Goal: Task Accomplishment & Management: Manage account settings

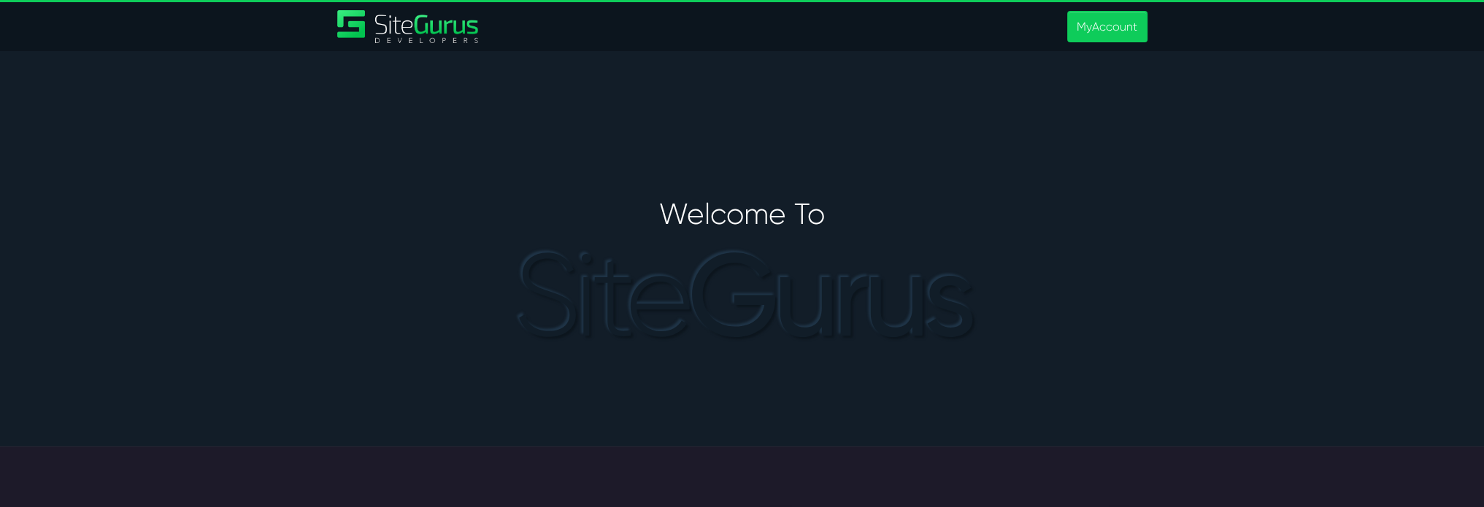
type input "[PERSON_NAME][EMAIL_ADDRESS][PERSON_NAME][DOMAIN_NAME]"
click at [1113, 9] on header "MyAccount" at bounding box center [742, 25] width 1484 height 51
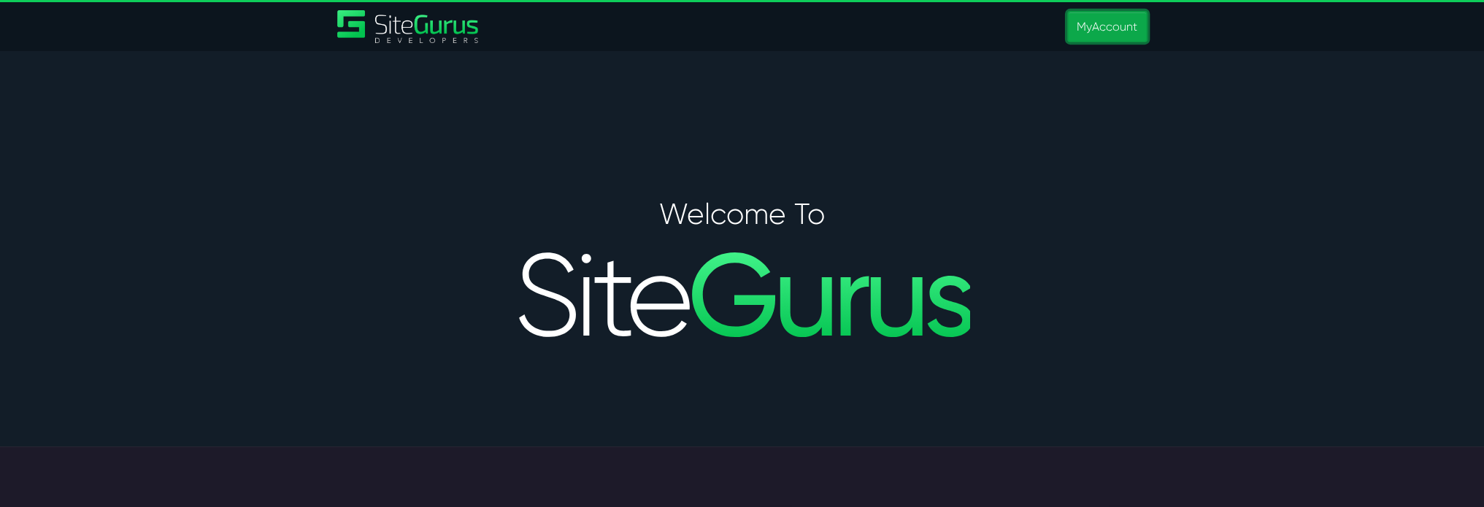
click at [1111, 23] on link "MyAccount" at bounding box center [1107, 26] width 80 height 31
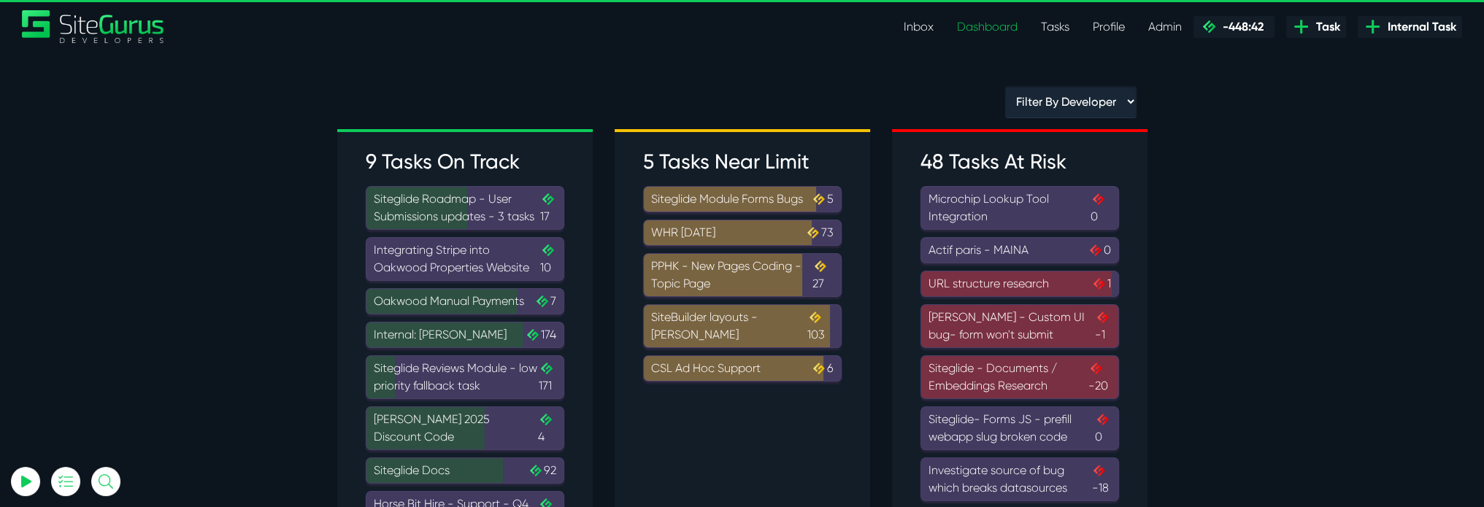
click at [930, 21] on link "Inbox" at bounding box center [918, 26] width 53 height 29
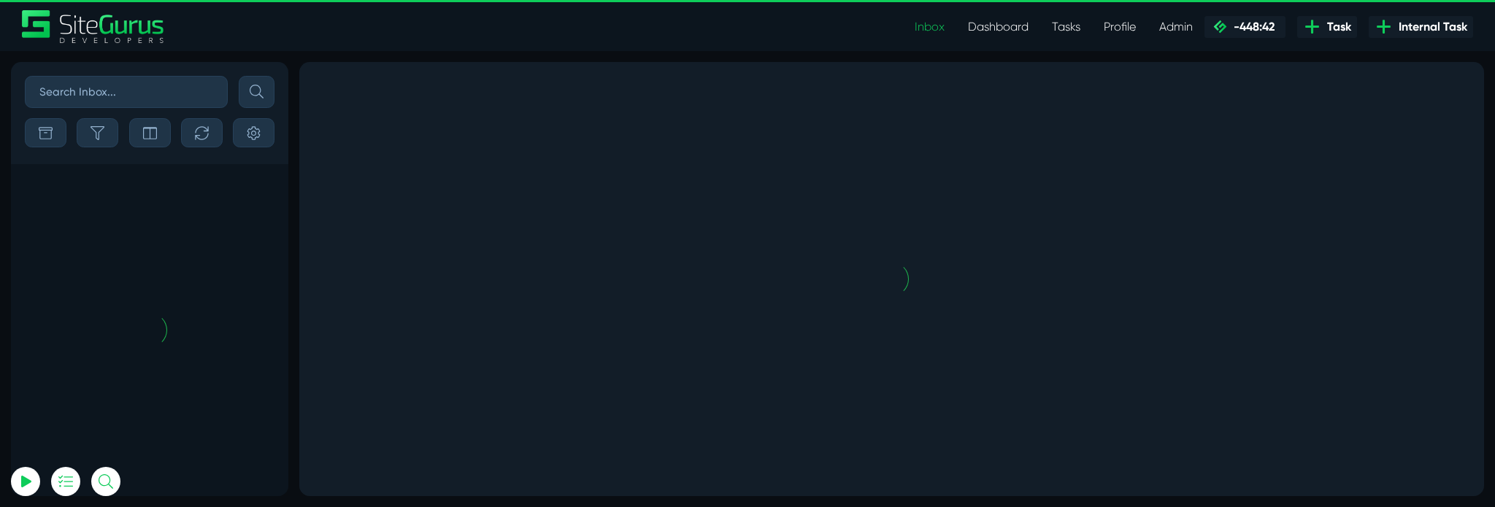
scroll to position [-7443, 0]
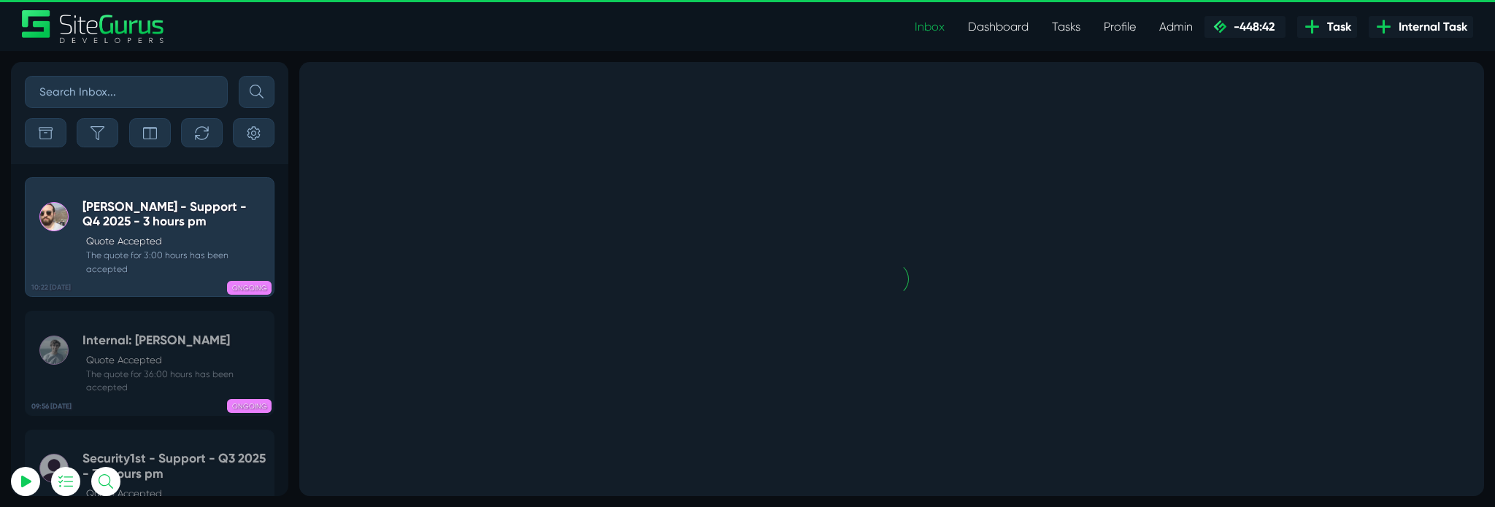
click at [164, 88] on input "text" at bounding box center [126, 92] width 203 height 32
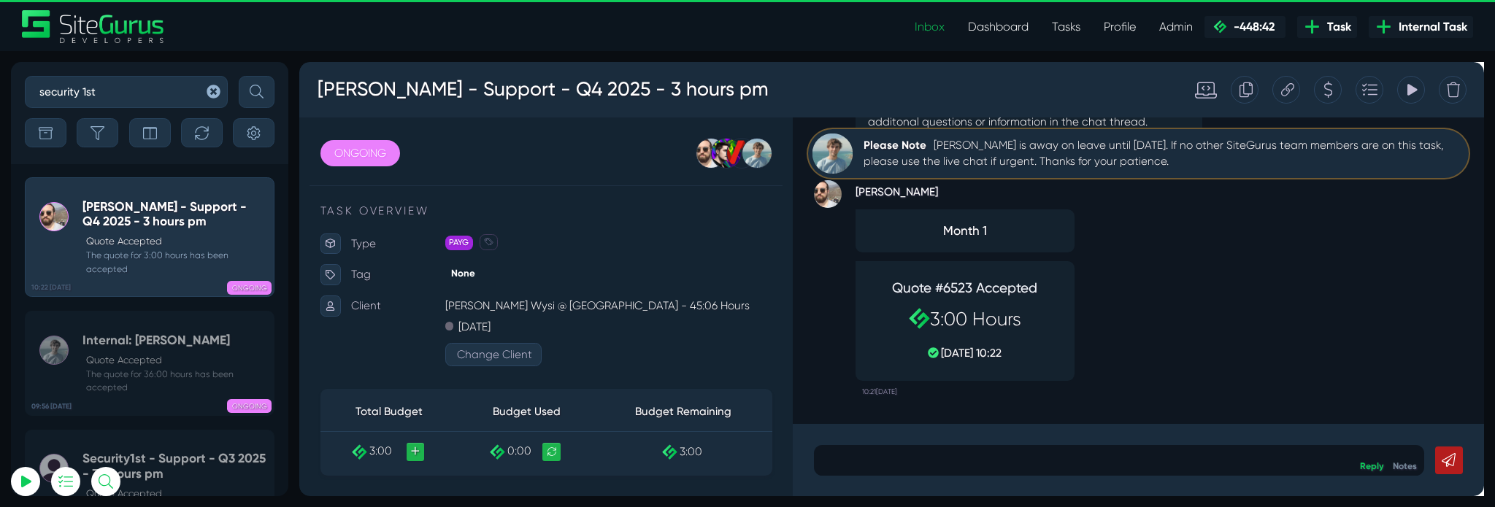
click at [239, 76] on button "submit" at bounding box center [257, 92] width 36 height 32
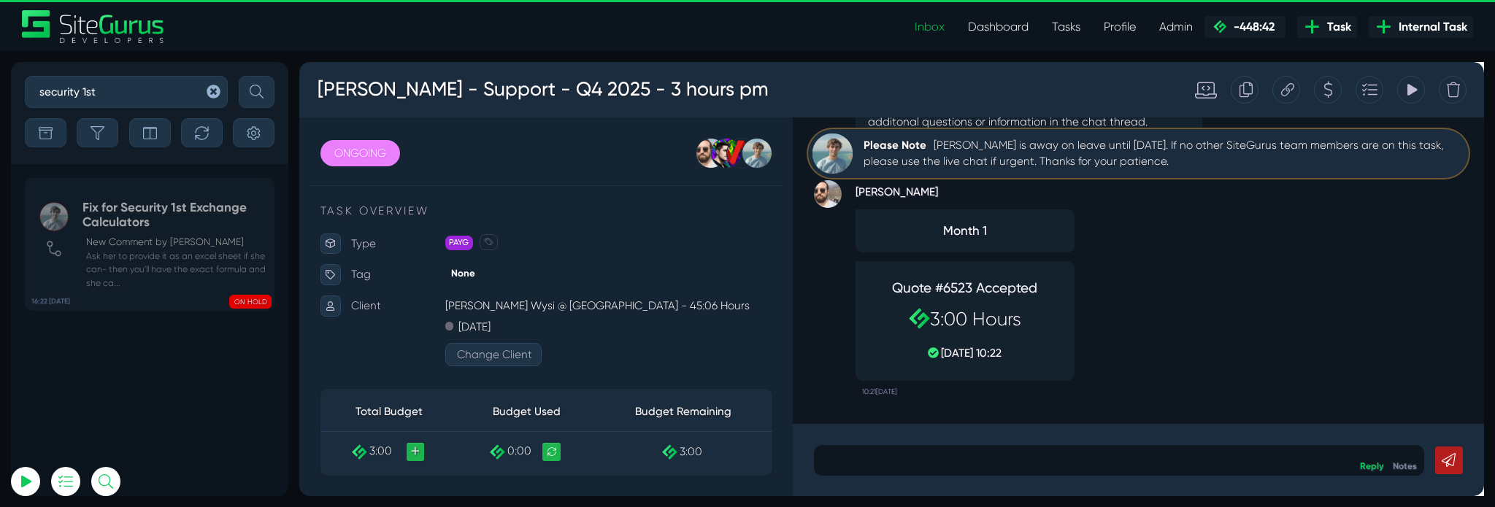
drag, startPoint x: 99, startPoint y: 98, endPoint x: 5, endPoint y: 83, distance: 95.4
click at [5, 83] on div "security 1st Sort By Newest Comment Latest Activity Due Date Priority Name Filt…" at bounding box center [747, 279] width 1495 height 456
click at [239, 76] on button "submit" at bounding box center [257, 92] width 36 height 32
click at [105, 85] on input "Q3" at bounding box center [126, 92] width 203 height 32
click at [239, 76] on button "submit" at bounding box center [257, 92] width 36 height 32
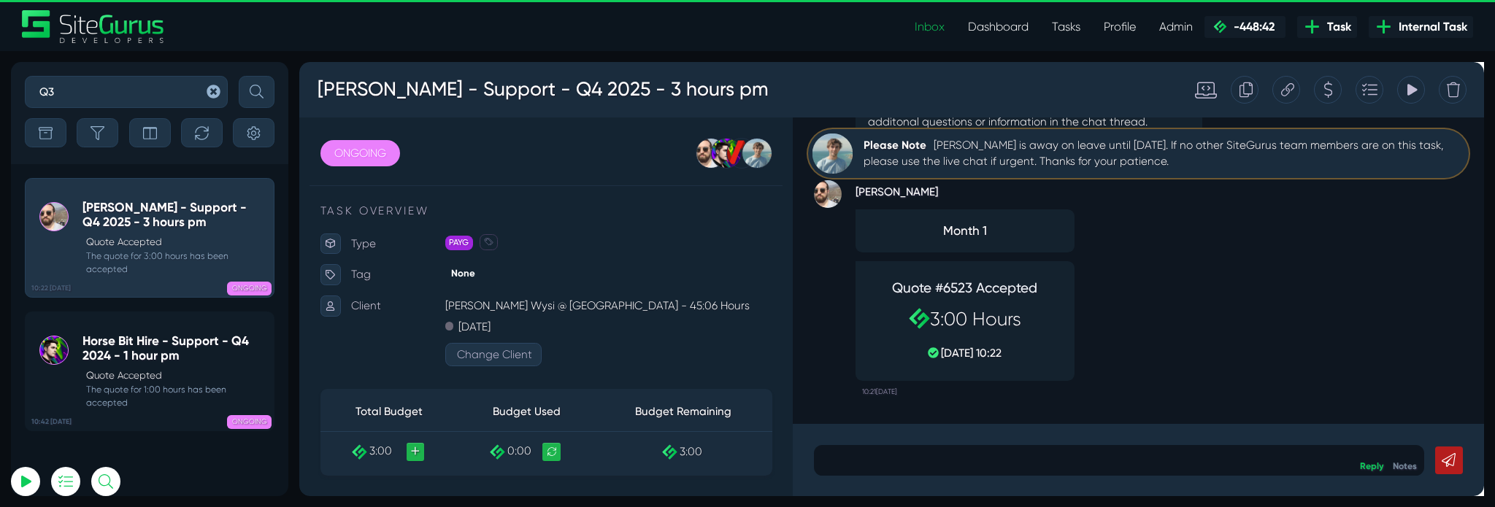
type input "Q3"
click at [239, 76] on button "submit" at bounding box center [257, 92] width 36 height 32
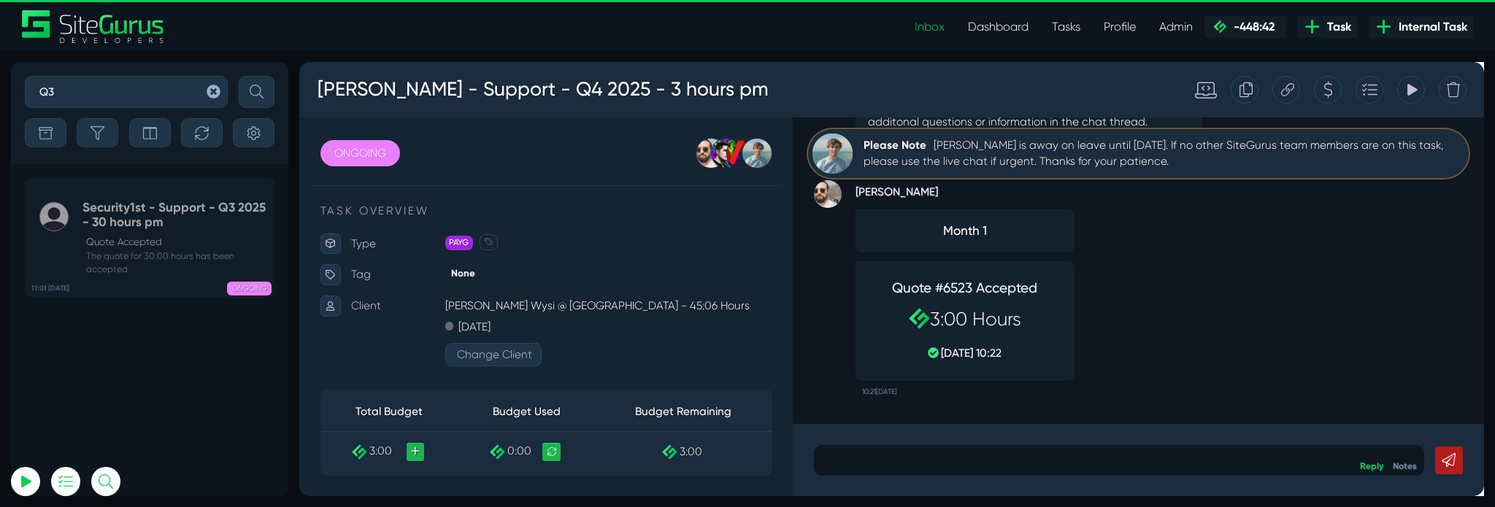
click at [209, 91] on icon "button" at bounding box center [213, 91] width 13 height 13
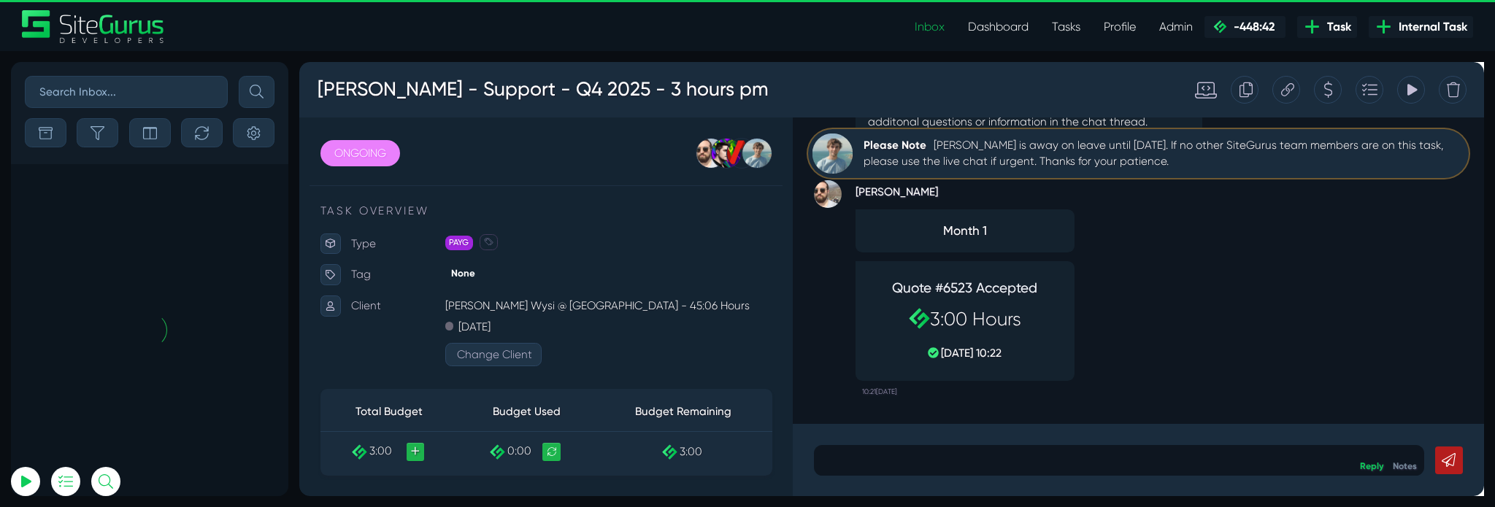
scroll to position [-7443, 0]
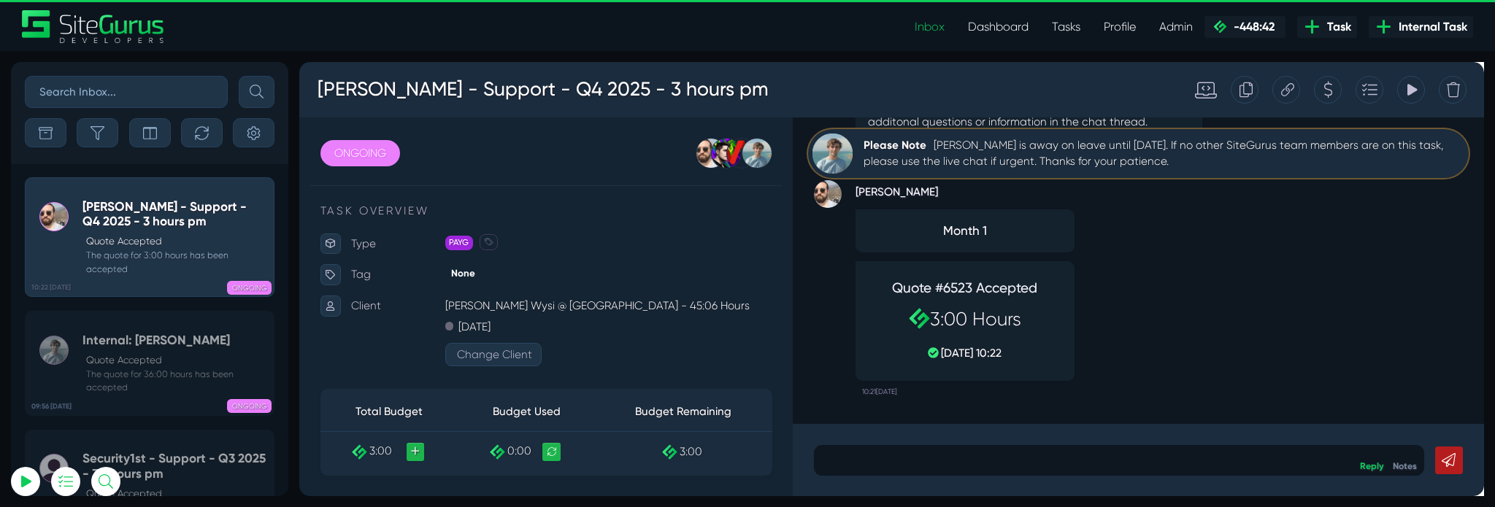
click at [150, 95] on input "text" at bounding box center [126, 92] width 203 height 32
type input "security 1st support"
click at [239, 76] on button "submit" at bounding box center [257, 92] width 36 height 32
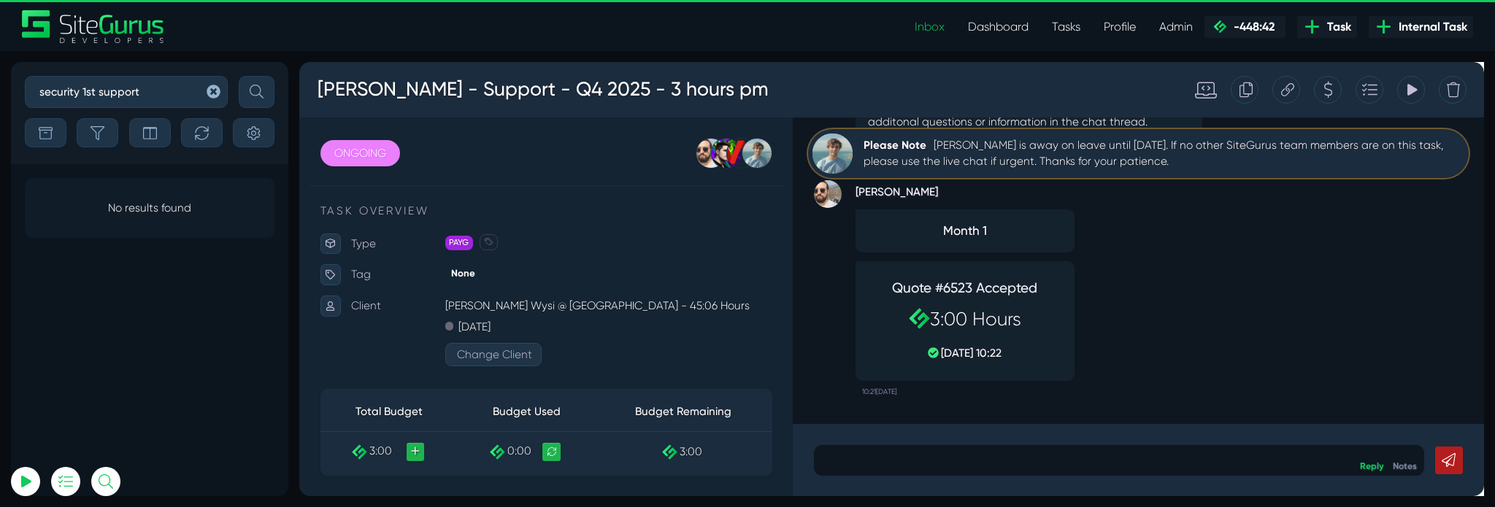
click at [1073, 19] on link "Tasks" at bounding box center [1066, 26] width 52 height 29
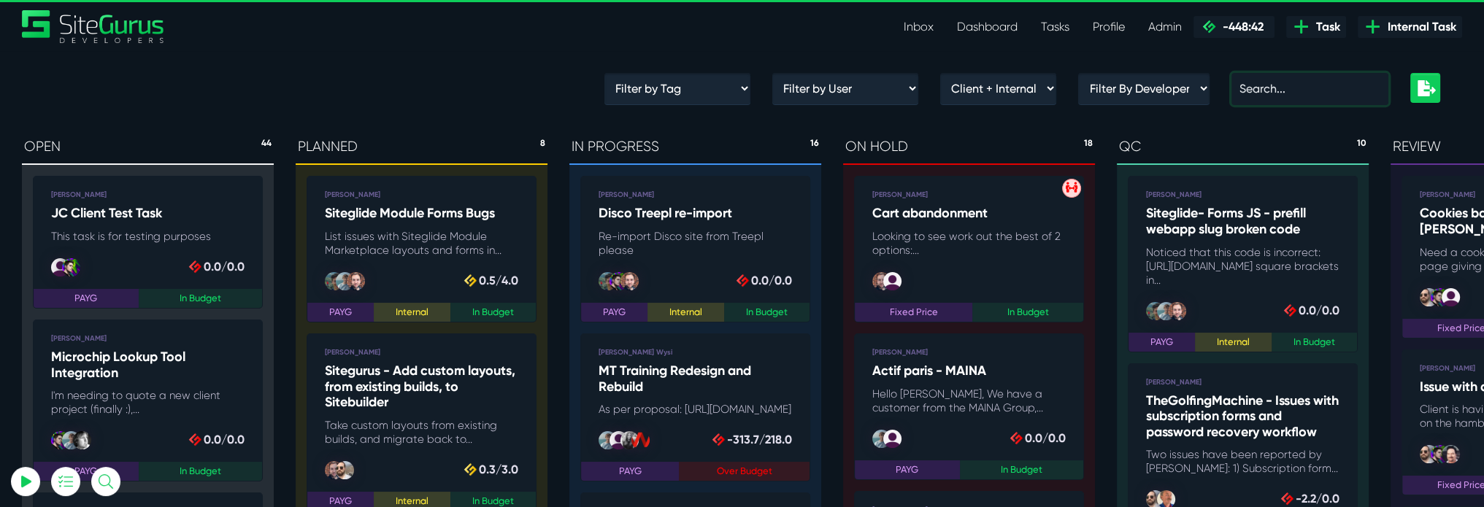
click at [1282, 99] on input "text" at bounding box center [1310, 89] width 157 height 32
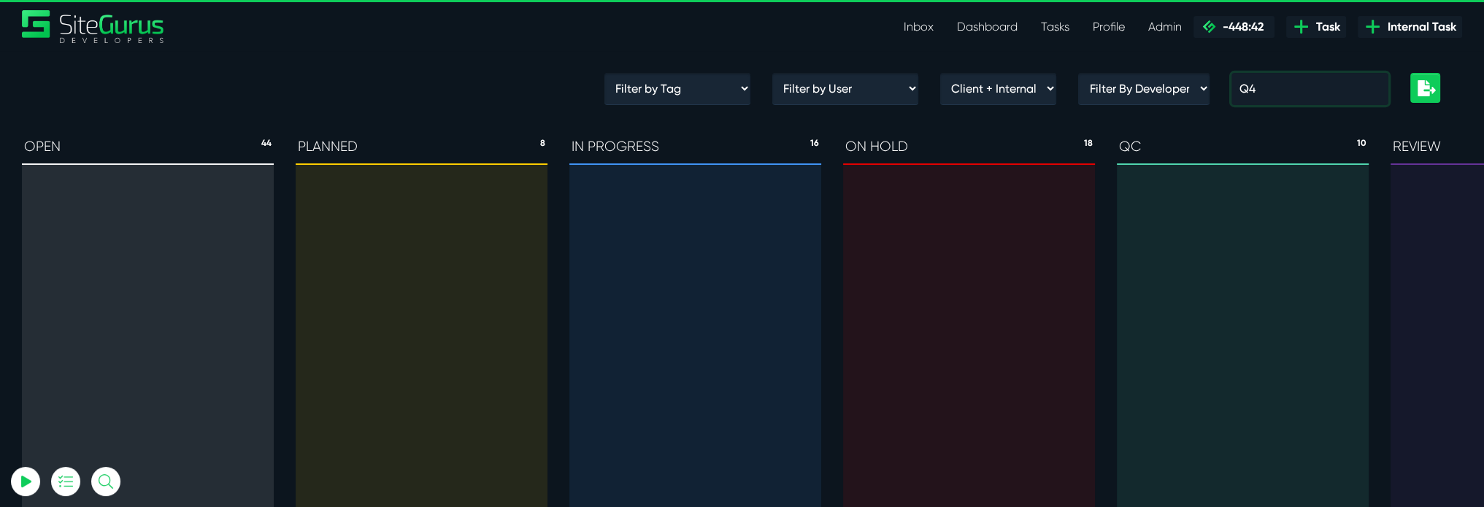
drag, startPoint x: 1278, startPoint y: 80, endPoint x: 1234, endPoint y: 72, distance: 44.4
click at [1234, 73] on div "Q4" at bounding box center [1310, 95] width 179 height 44
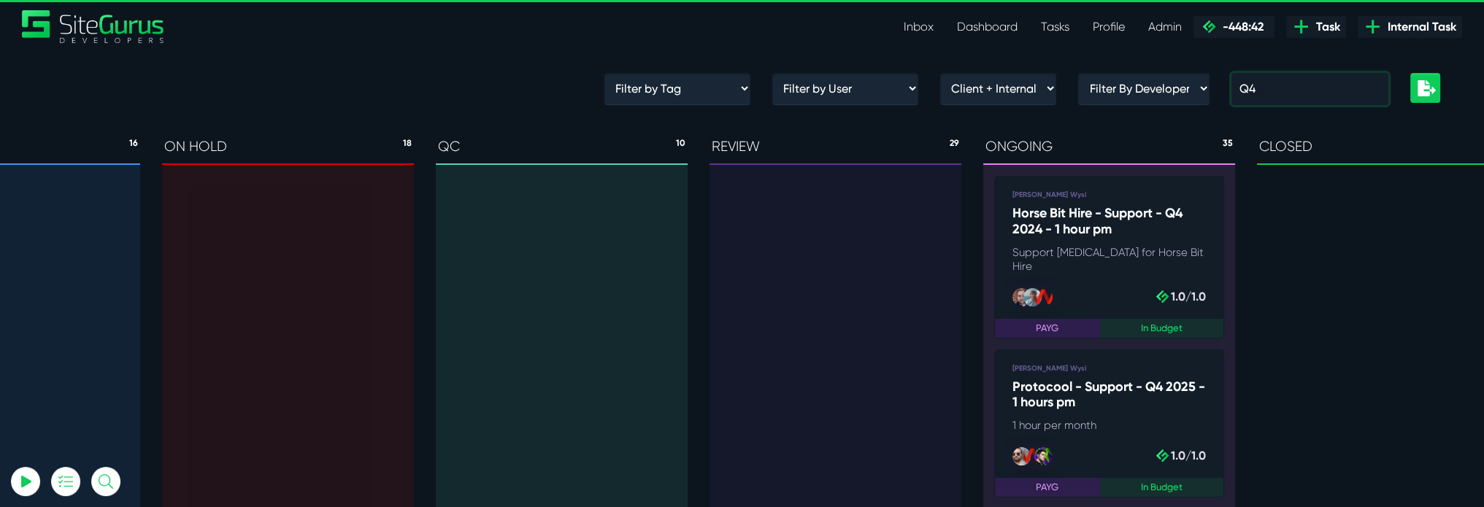
drag, startPoint x: 1291, startPoint y: 96, endPoint x: 1260, endPoint y: 93, distance: 30.8
click at [1260, 93] on input "Q4" at bounding box center [1310, 89] width 157 height 32
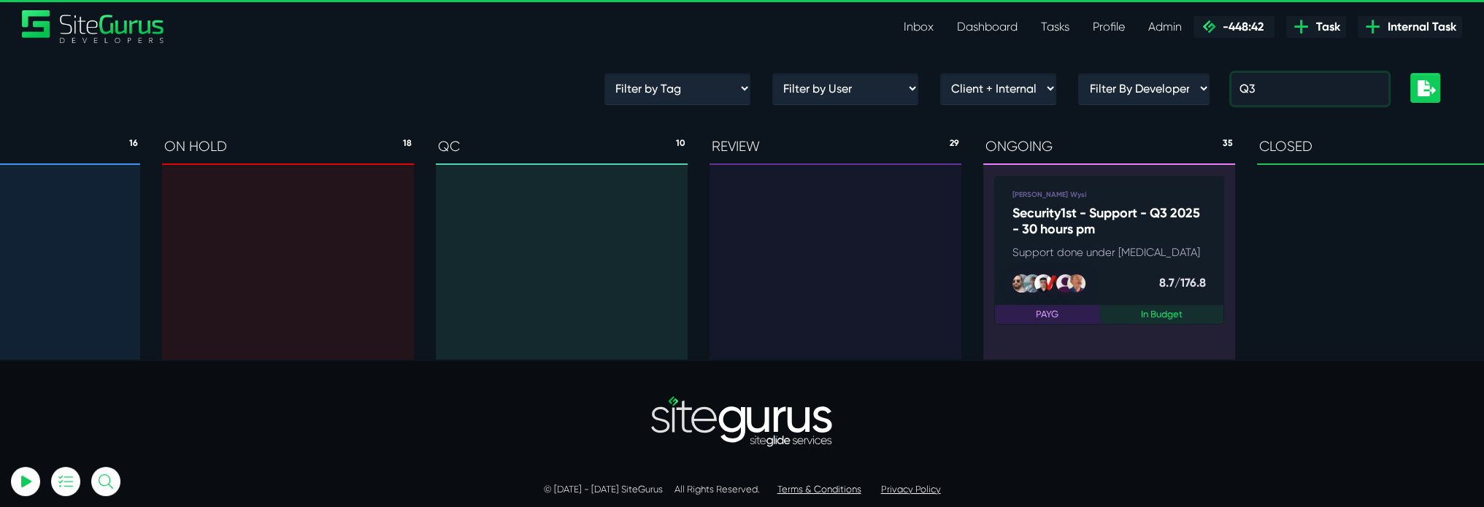
type input "Q3"
click at [1127, 239] on link "Luke Wakefield Wysi Security1st - Support - Q3 2025 - 30 hours pm Support done …" at bounding box center [1109, 250] width 230 height 148
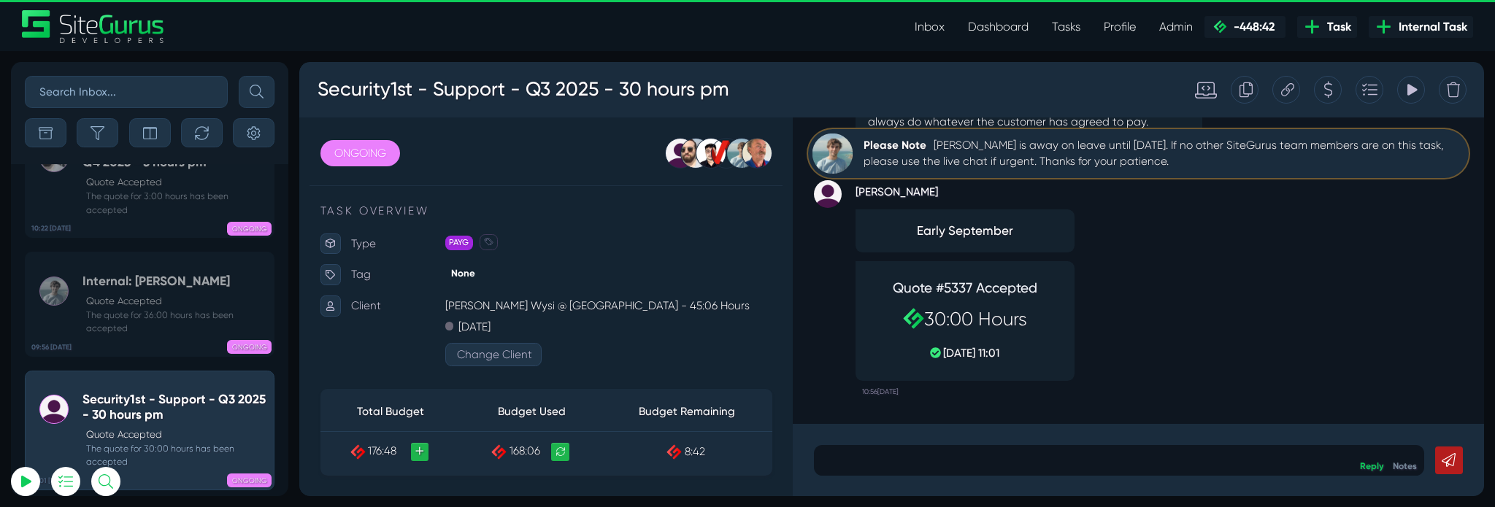
scroll to position [-7179, 0]
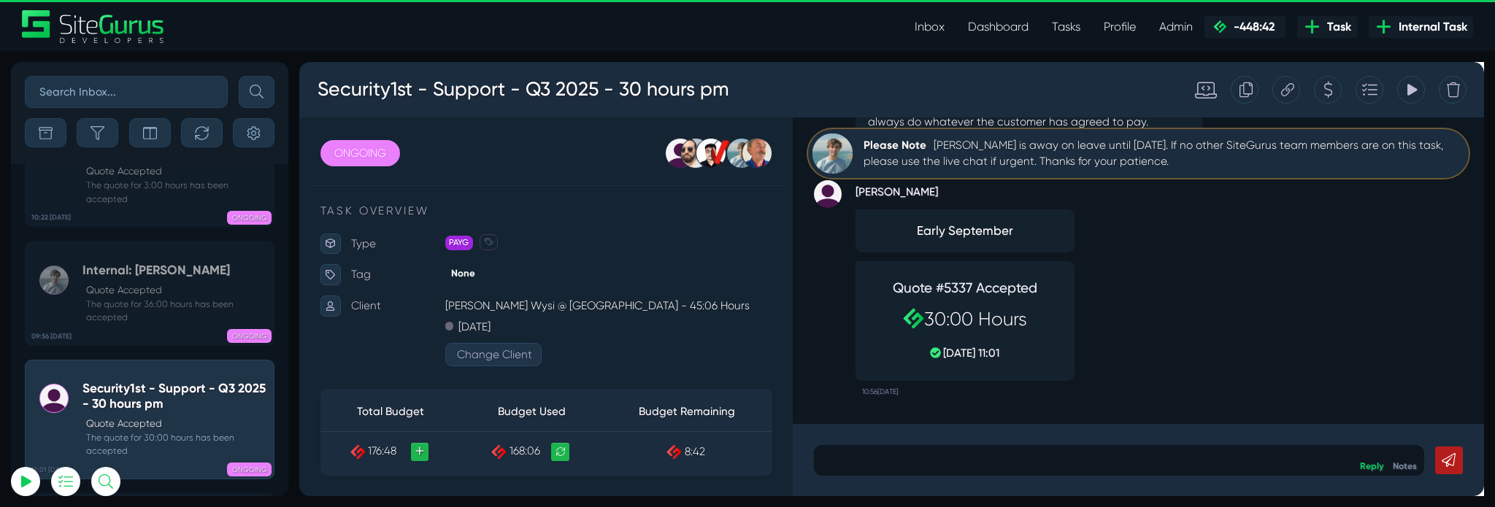
drag, startPoint x: 1297, startPoint y: 95, endPoint x: 848, endPoint y: 83, distance: 449.9
click at [1297, 95] on icon at bounding box center [1296, 91] width 14 height 16
click at [466, 93] on h3 "Security1st - Support - Q3 2025 - 30 hours pm" at bounding box center [535, 91] width 435 height 38
click at [524, 87] on h3 "Security1st - Support - Q3 2025 - 30 hours pm" at bounding box center [535, 91] width 435 height 38
click at [323, 86] on h3 "Security1st - Support - Q3 2025 - 30 hours pm" at bounding box center [535, 91] width 435 height 38
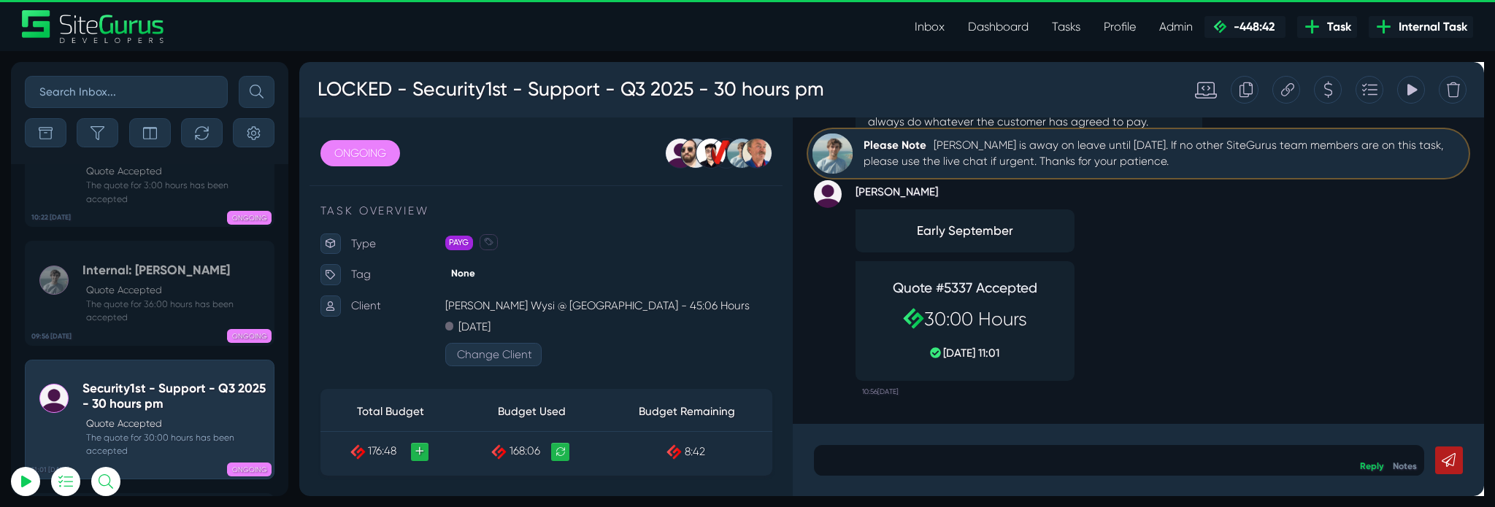
click at [872, 75] on div "LOCKED - Security1st - Support - Q3 2025 - 30 hours pm" at bounding box center [762, 91] width 910 height 53
type input "matt.jones@wysi.co.uk"
click at [388, 161] on link "ONGOING" at bounding box center [363, 159] width 84 height 28
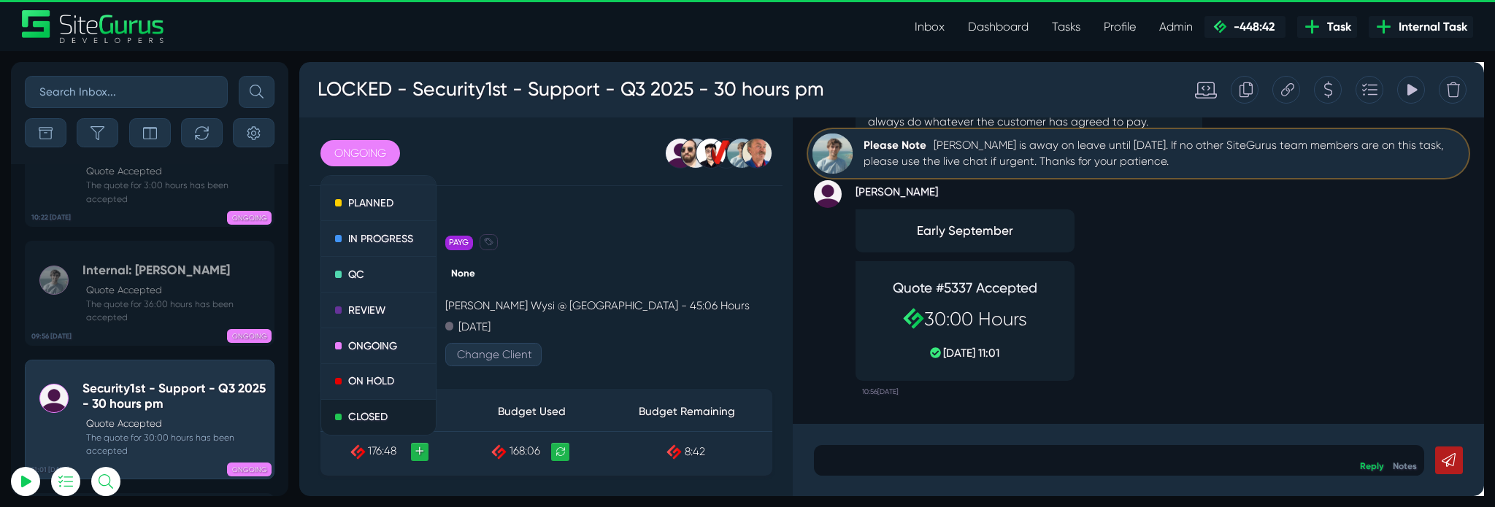
scroll to position [42, 0]
drag, startPoint x: 385, startPoint y: 423, endPoint x: 1176, endPoint y: 114, distance: 848.9
click at [385, 423] on link "CLOSED" at bounding box center [382, 436] width 121 height 37
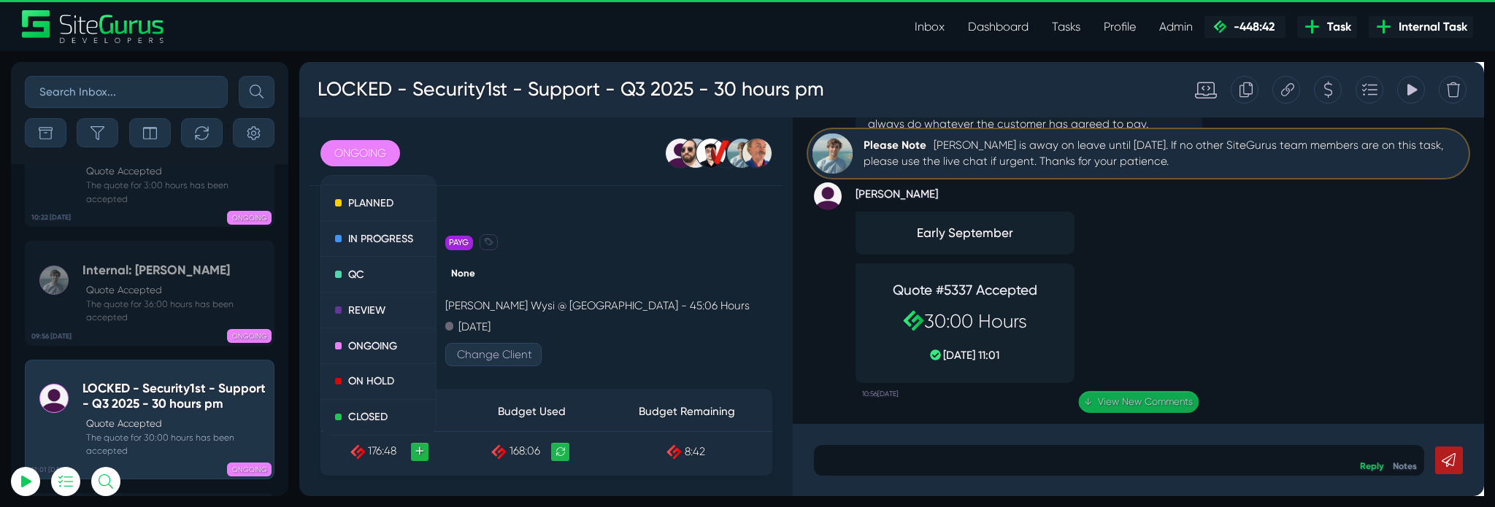
scroll to position [0, 0]
click at [353, 145] on link "ONGOING" at bounding box center [363, 159] width 84 height 28
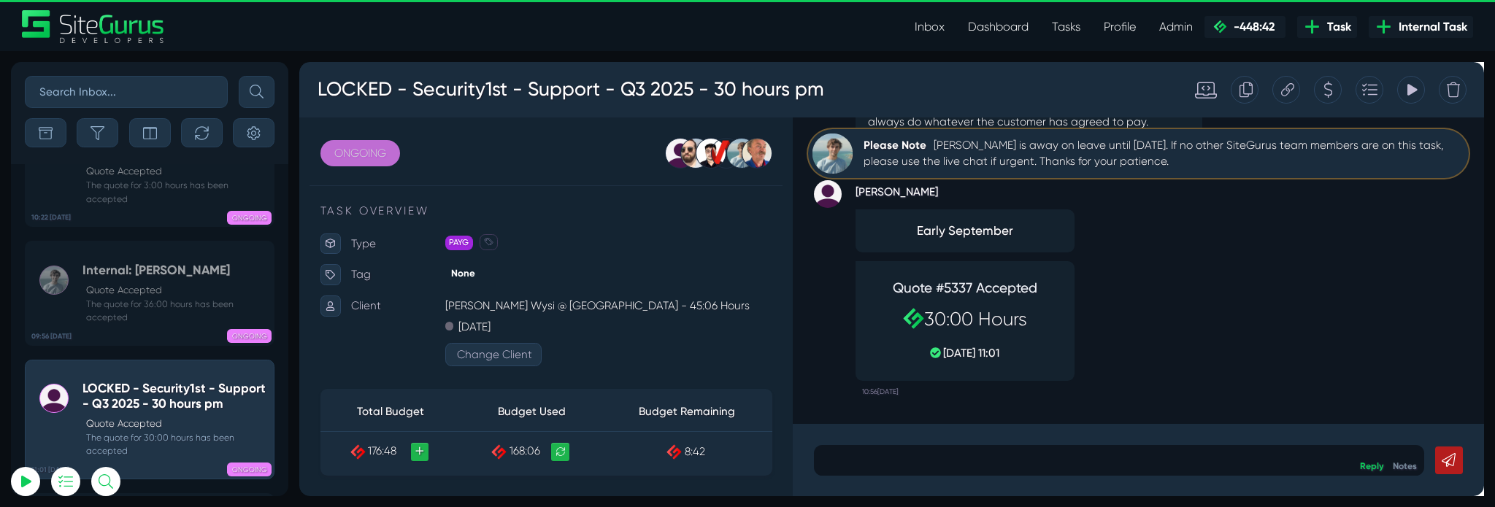
click at [369, 160] on link "ONGOING" at bounding box center [363, 159] width 84 height 28
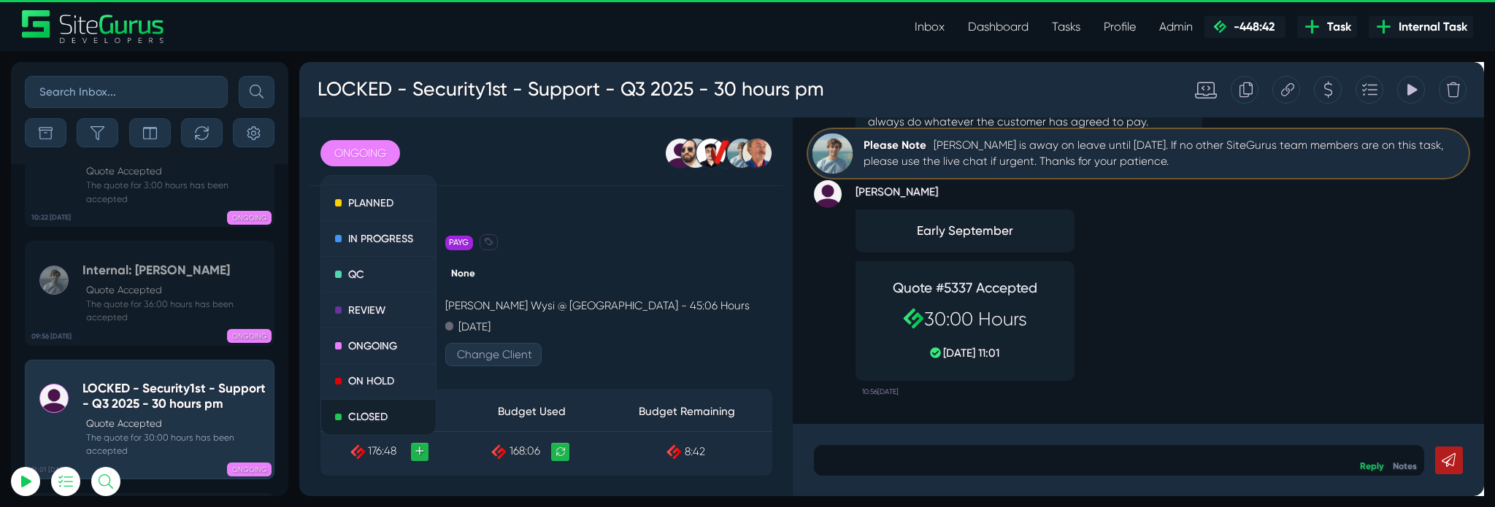
drag, startPoint x: 374, startPoint y: 440, endPoint x: 1110, endPoint y: 112, distance: 805.7
click at [374, 440] on link "CLOSED" at bounding box center [382, 436] width 121 height 37
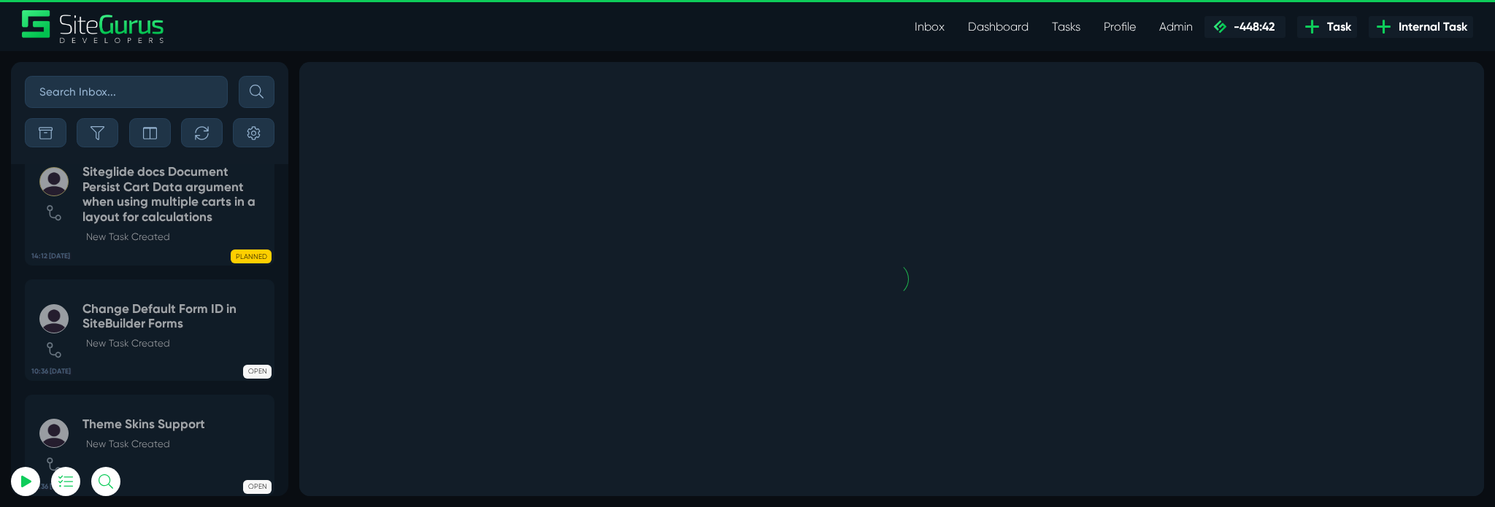
scroll to position [-7443, 0]
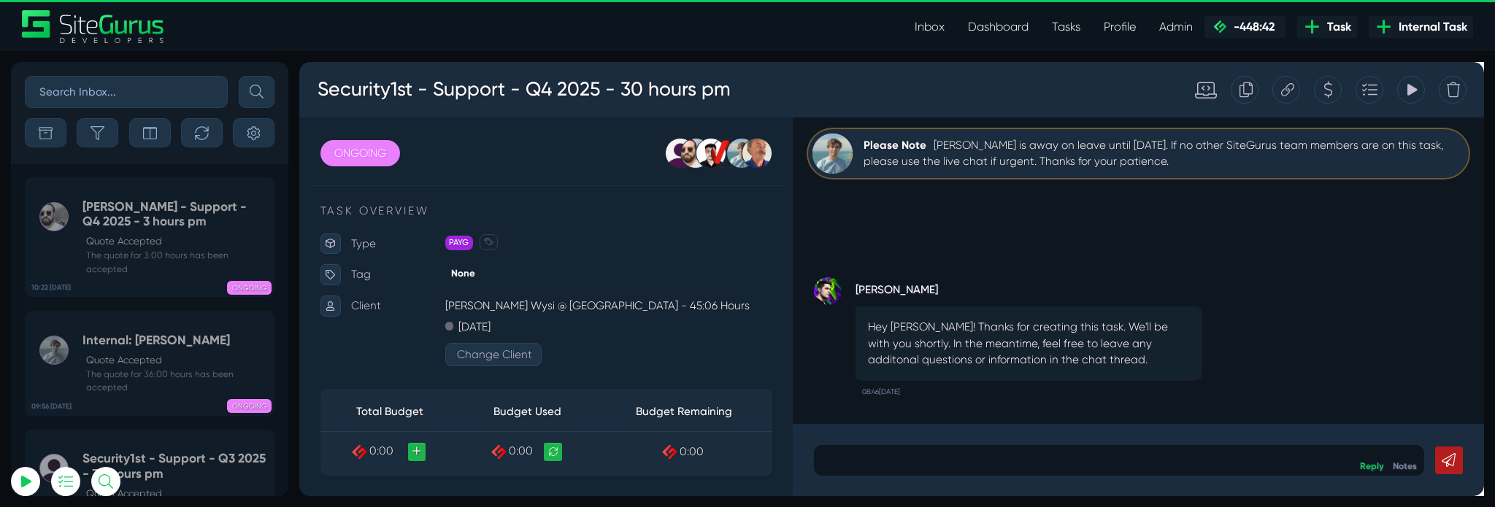
click at [1383, 93] on icon at bounding box center [1383, 91] width 11 height 28
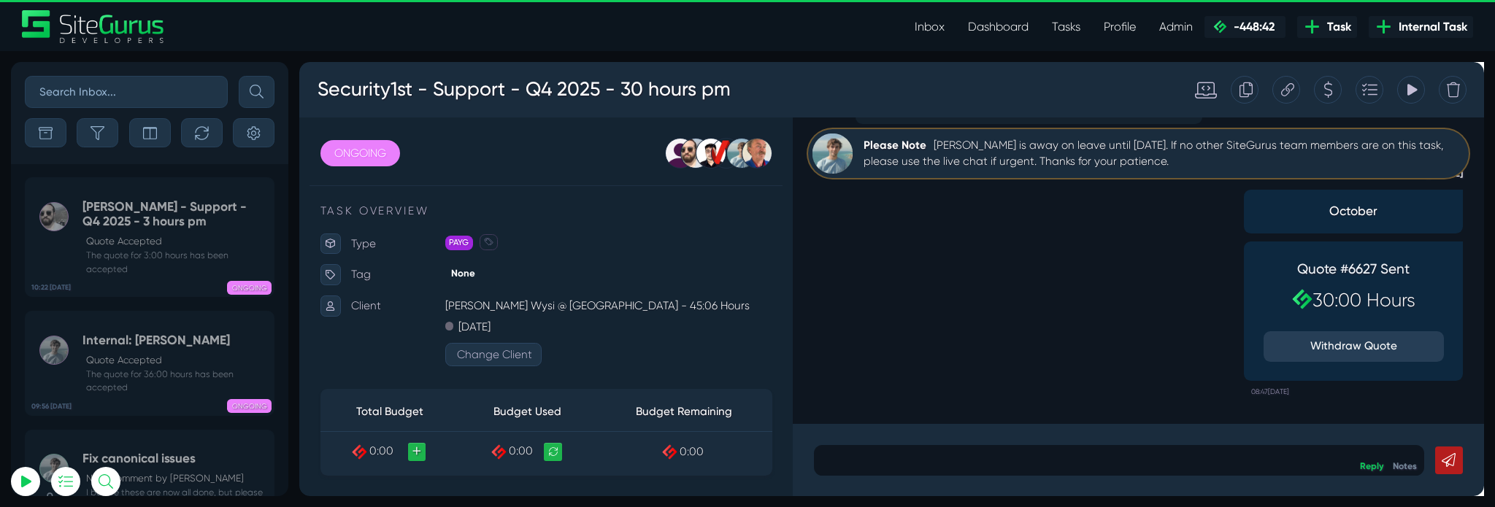
click at [1335, 94] on icon at bounding box center [1340, 91] width 14 height 28
click at [702, 160] on div at bounding box center [701, 158] width 32 height 32
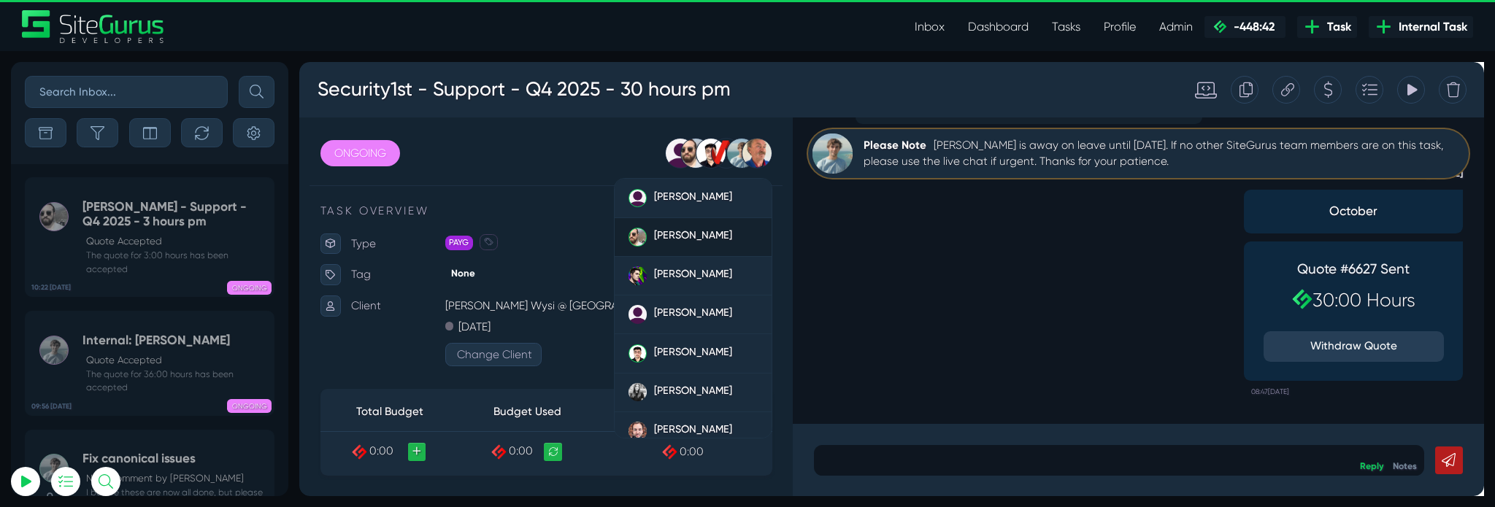
click at [694, 243] on span "[PERSON_NAME]" at bounding box center [713, 244] width 83 height 13
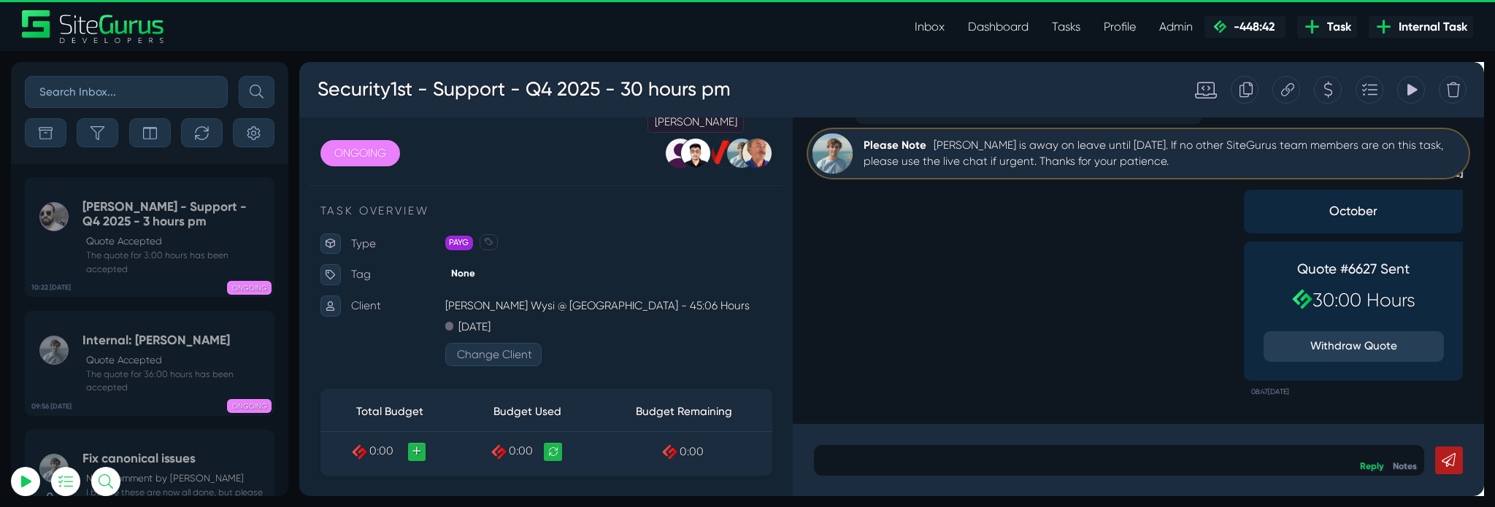
click at [710, 164] on div at bounding box center [717, 158] width 32 height 32
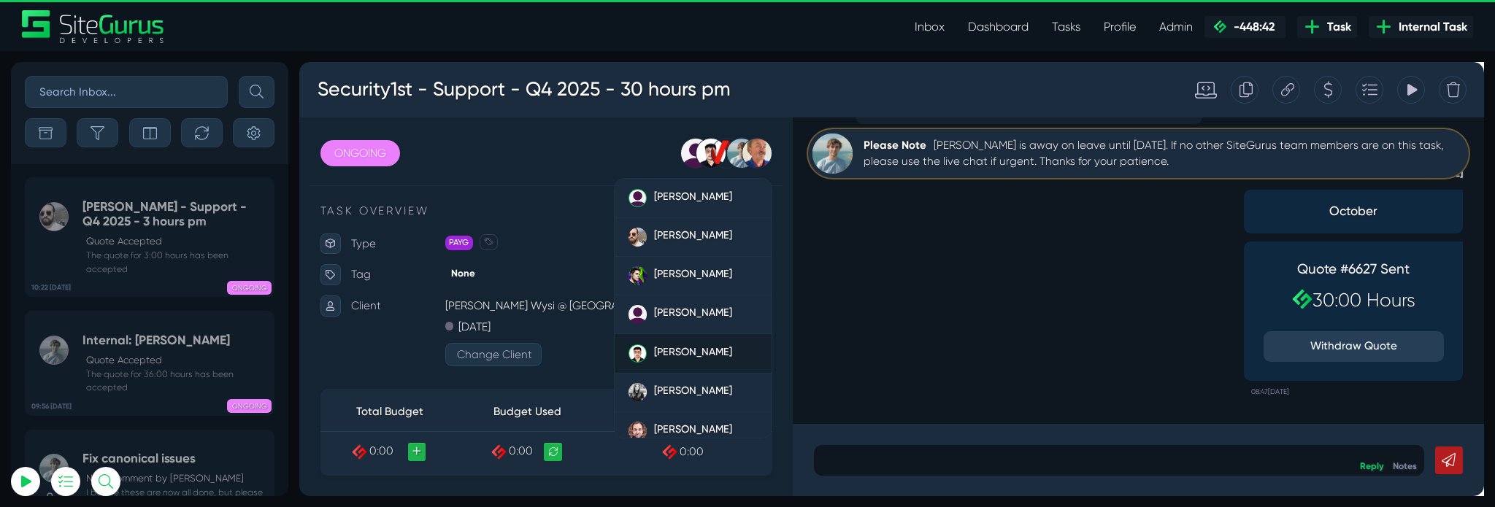
click at [697, 367] on span "[PERSON_NAME]" at bounding box center [713, 367] width 83 height 13
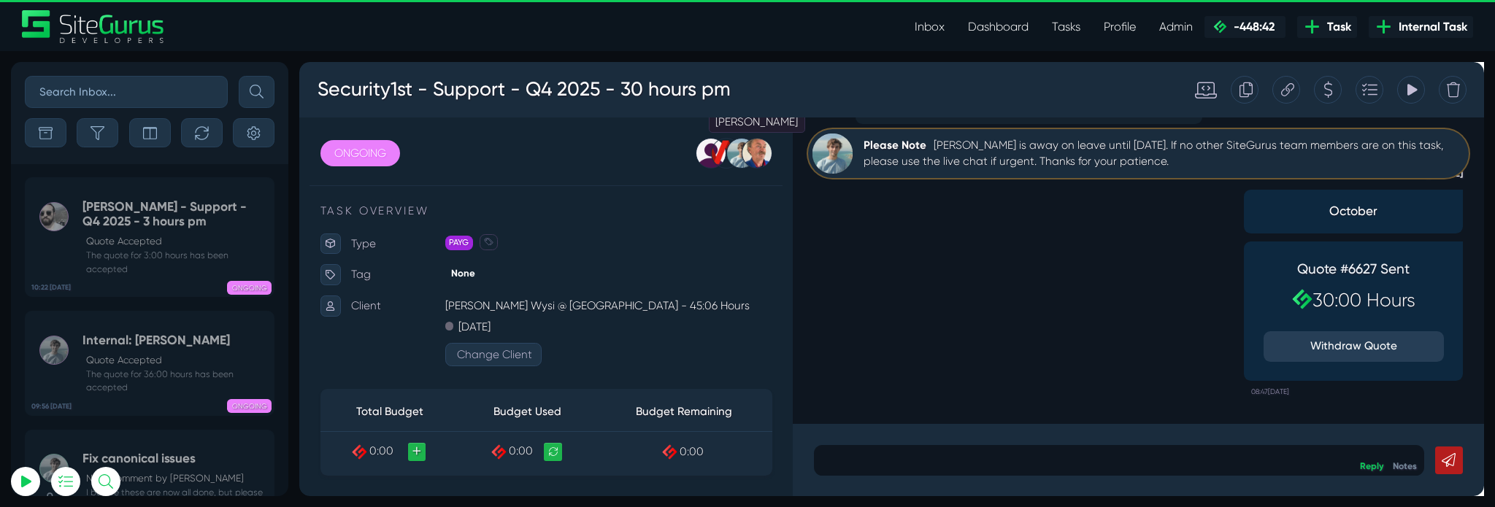
click at [780, 160] on div at bounding box center [781, 158] width 32 height 32
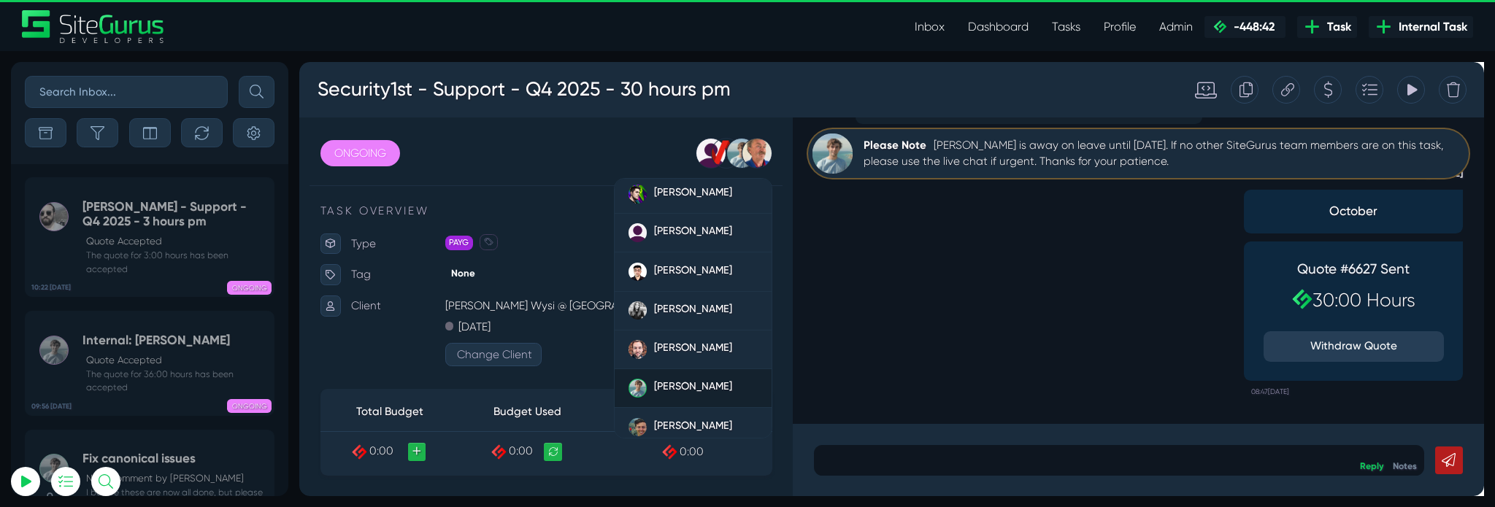
scroll to position [128, 0]
click at [909, 318] on div "Matt Jones October Quote #6627 Sent 30:00 Hours Withdraw Quote 08:47, October 0…" at bounding box center [1183, 285] width 684 height 271
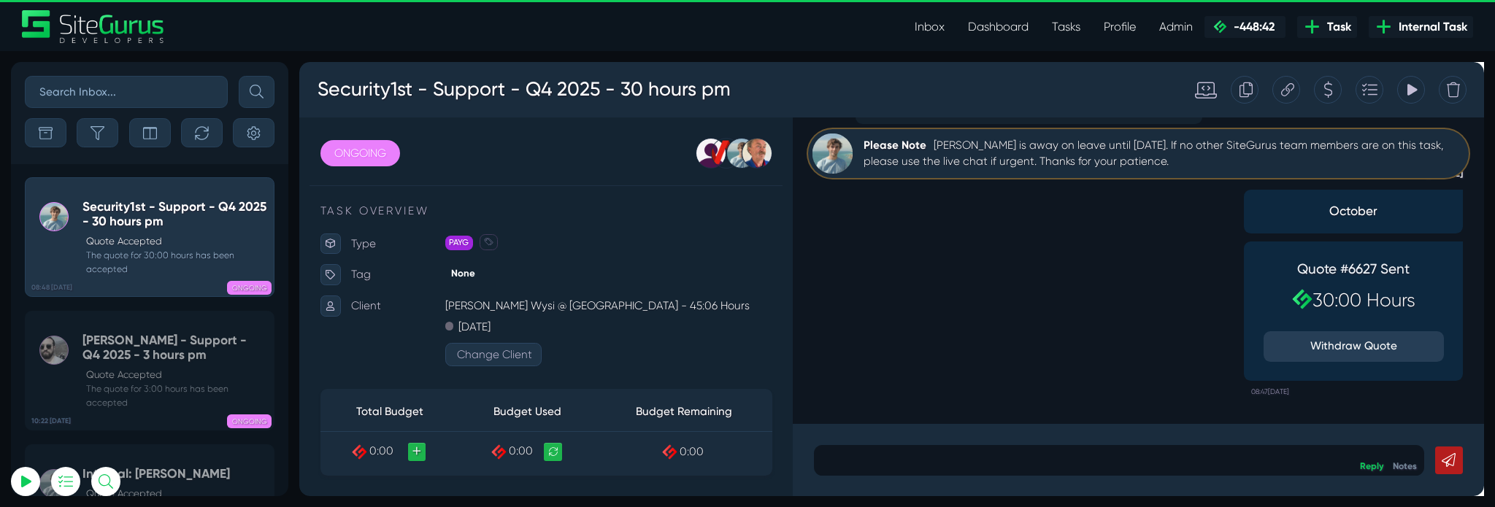
click at [150, 102] on input "text" at bounding box center [126, 92] width 203 height 32
click at [239, 76] on button "submit" at bounding box center [257, 92] width 36 height 32
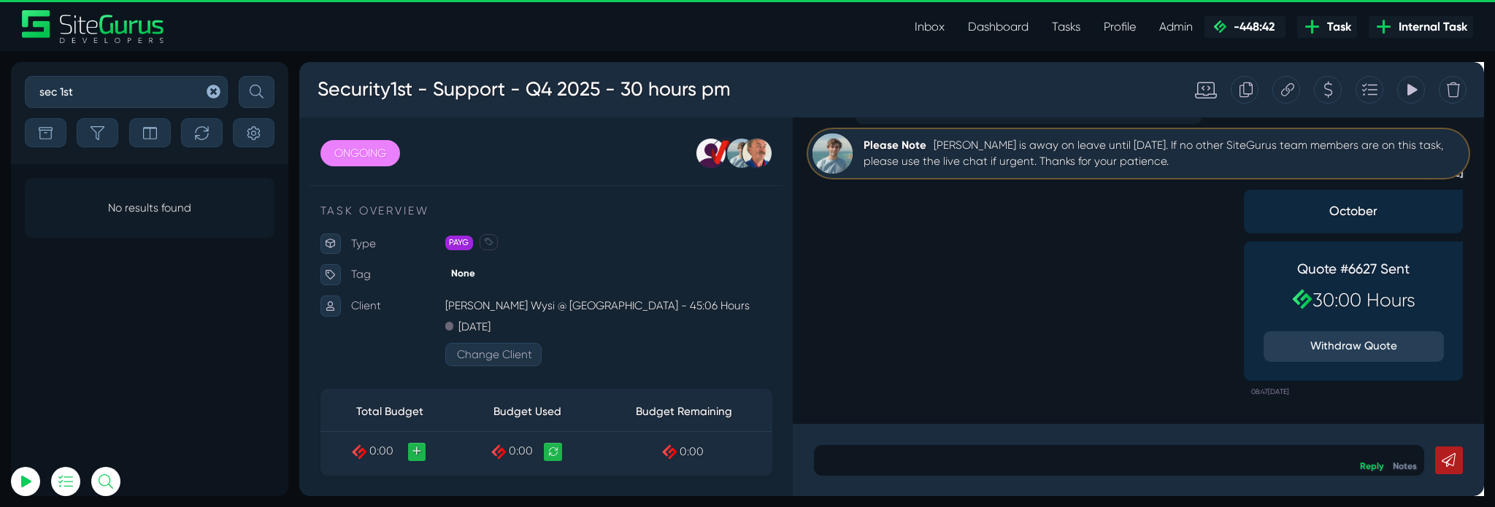
click at [56, 92] on input "sec 1st" at bounding box center [126, 92] width 203 height 32
type input "security 1st"
click at [239, 76] on button "submit" at bounding box center [257, 92] width 36 height 32
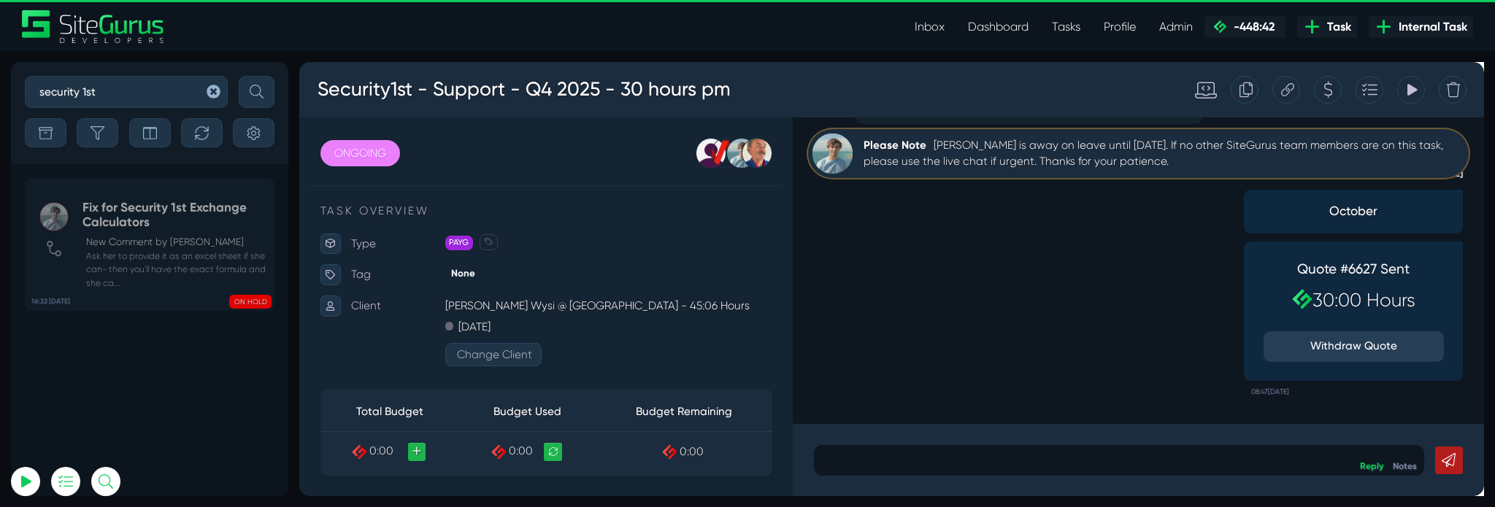
click at [1063, 26] on link "Tasks" at bounding box center [1066, 26] width 52 height 29
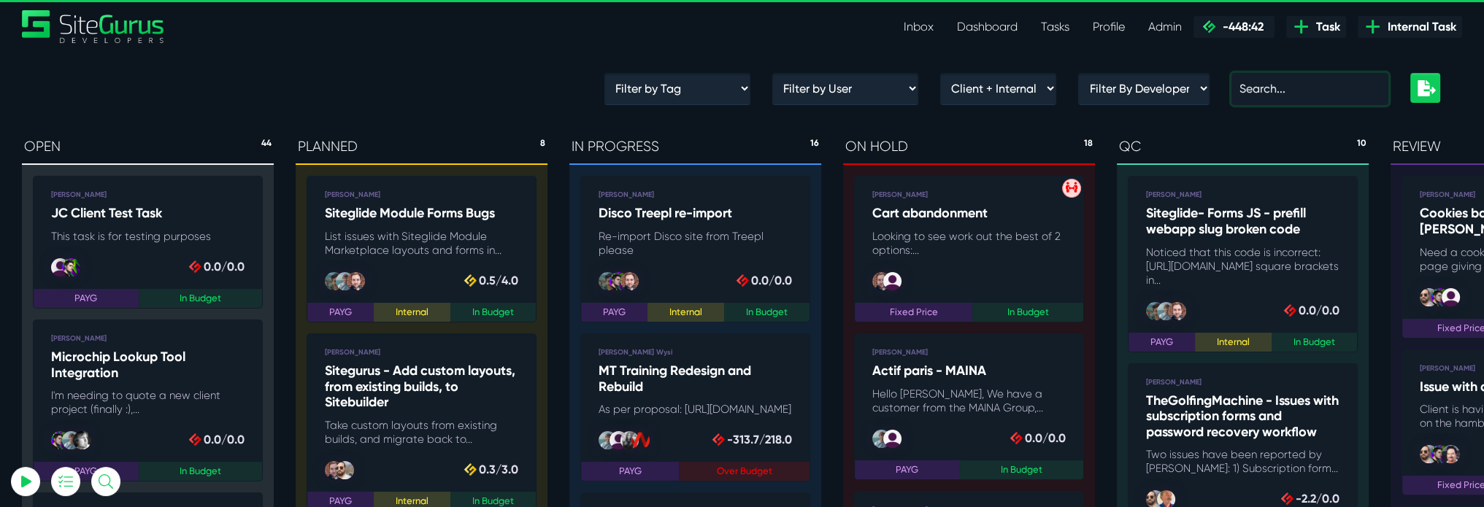
click at [1262, 102] on input "text" at bounding box center [1310, 89] width 157 height 32
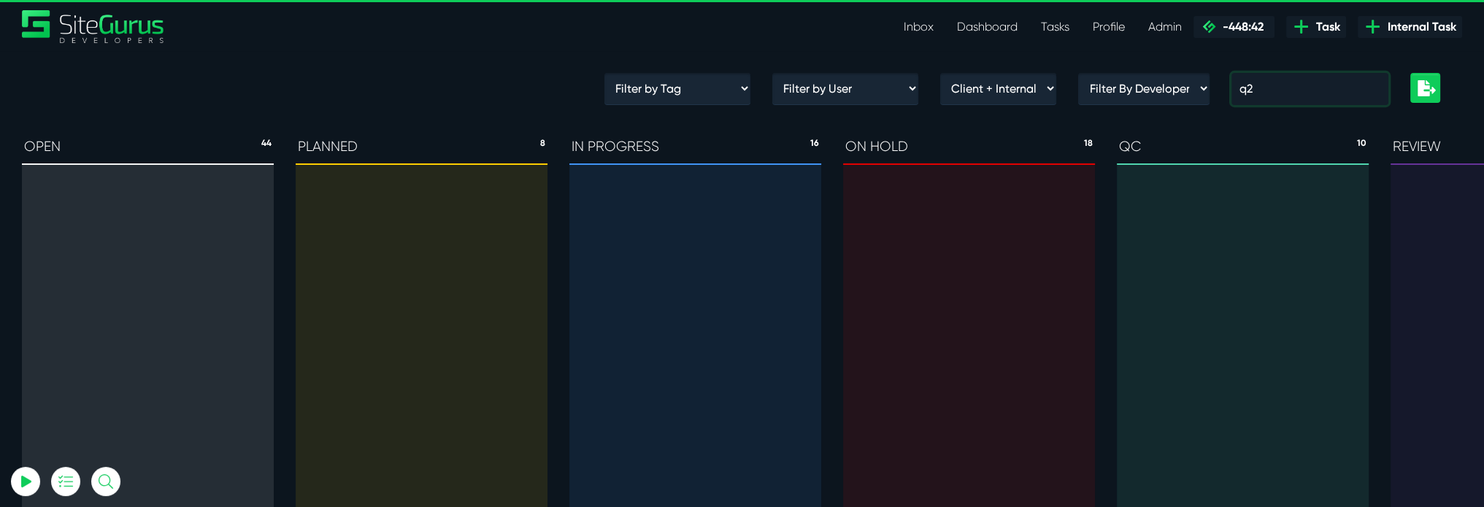
type input "q2"
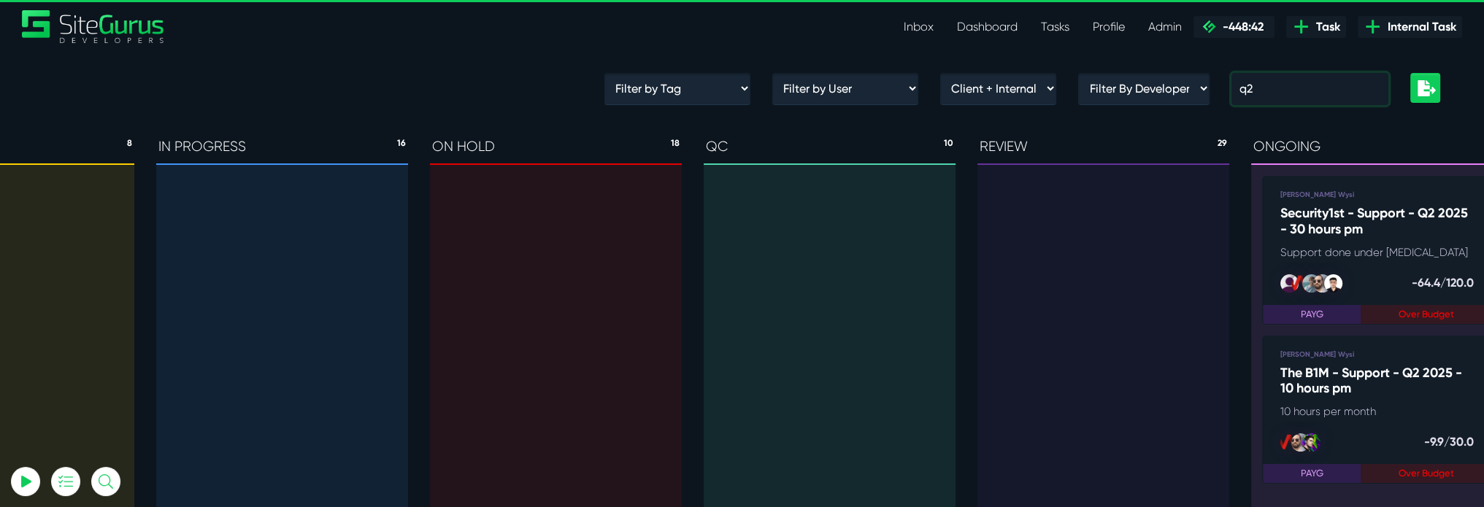
scroll to position [0, 584]
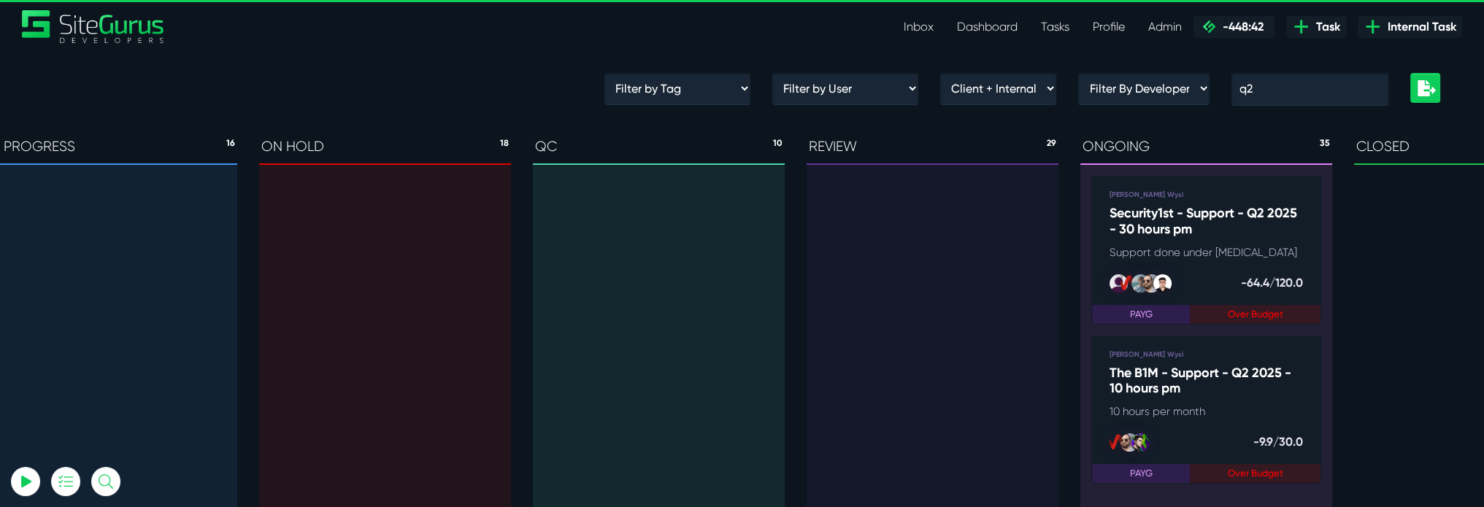
click at [1262, 233] on h5 "Security1st - Support - Q2 2025 - 30 hours pm" at bounding box center [1206, 221] width 193 height 31
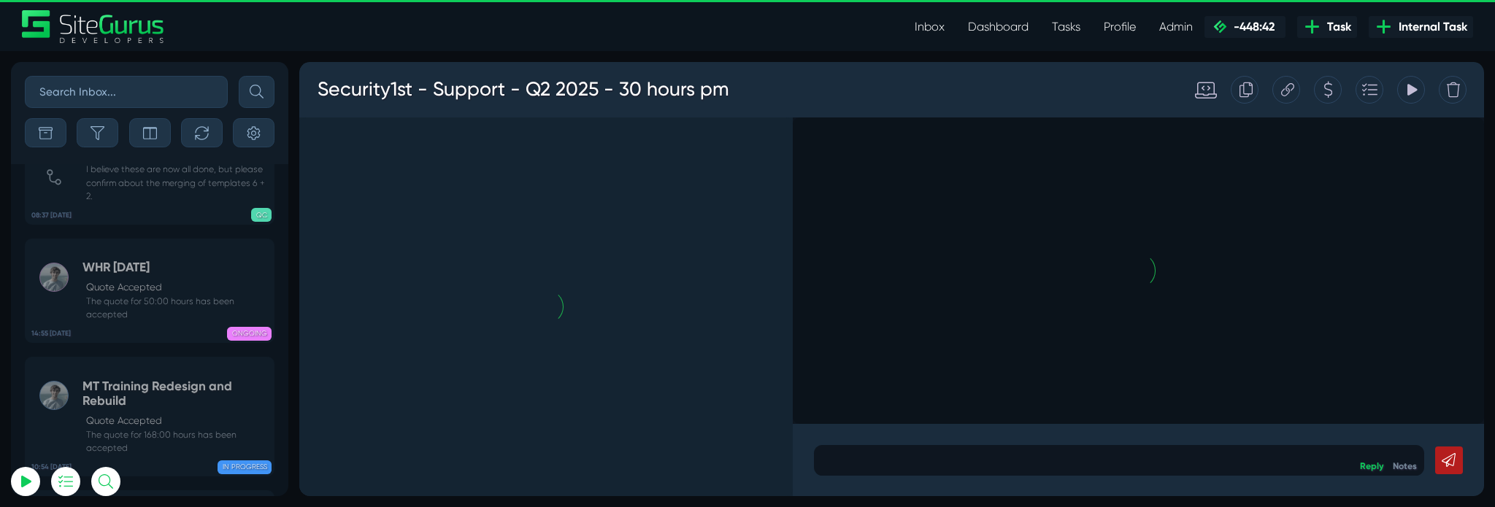
scroll to position [-6055, 0]
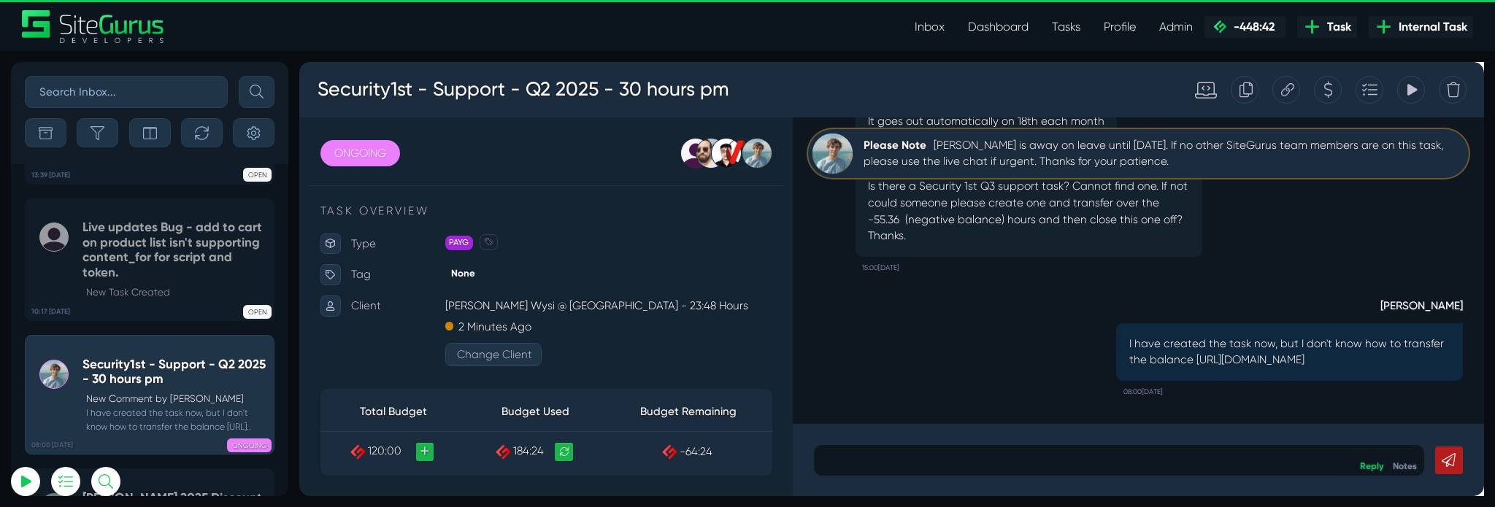
type input "[PERSON_NAME][EMAIL_ADDRESS][PERSON_NAME][DOMAIN_NAME]"
click at [1341, 90] on icon at bounding box center [1340, 91] width 14 height 14
click at [268, 126] on button "button" at bounding box center [254, 132] width 42 height 29
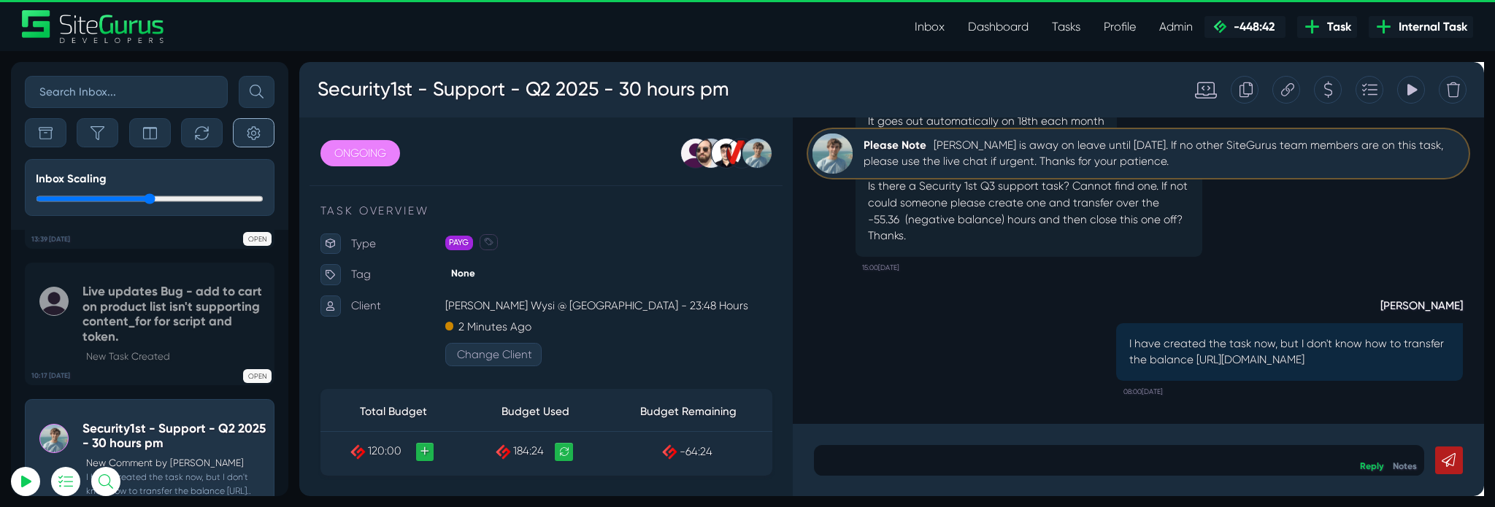
scroll to position [-6125, 0]
click at [257, 131] on icon "button" at bounding box center [254, 133] width 14 height 14
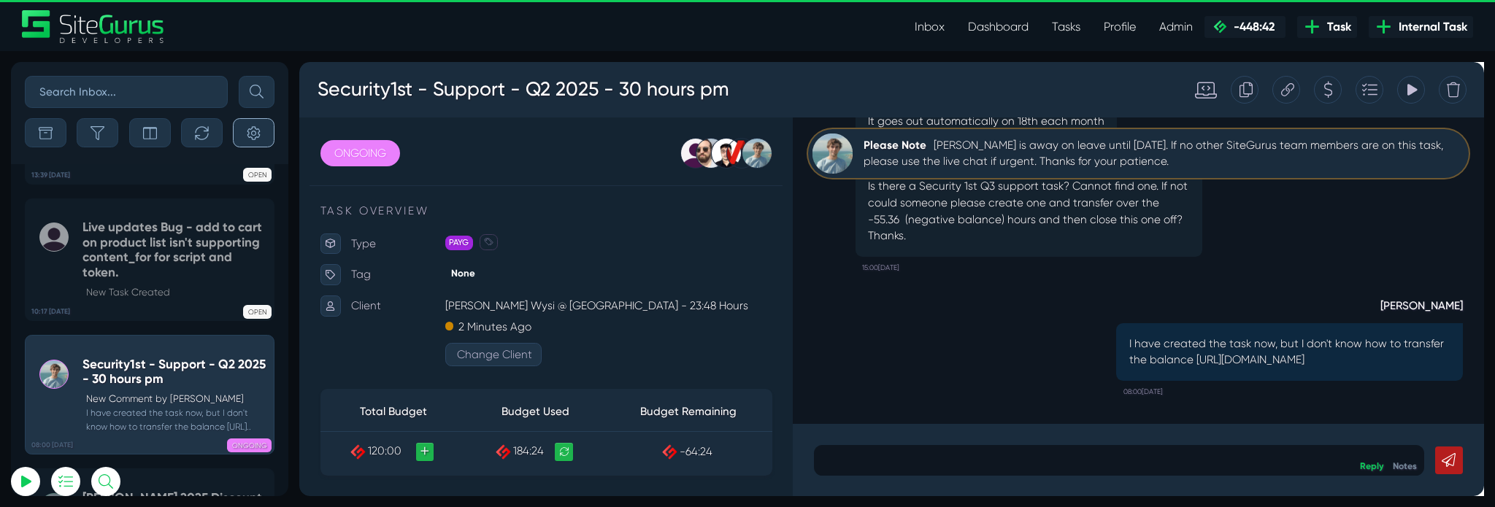
scroll to position [-6055, 0]
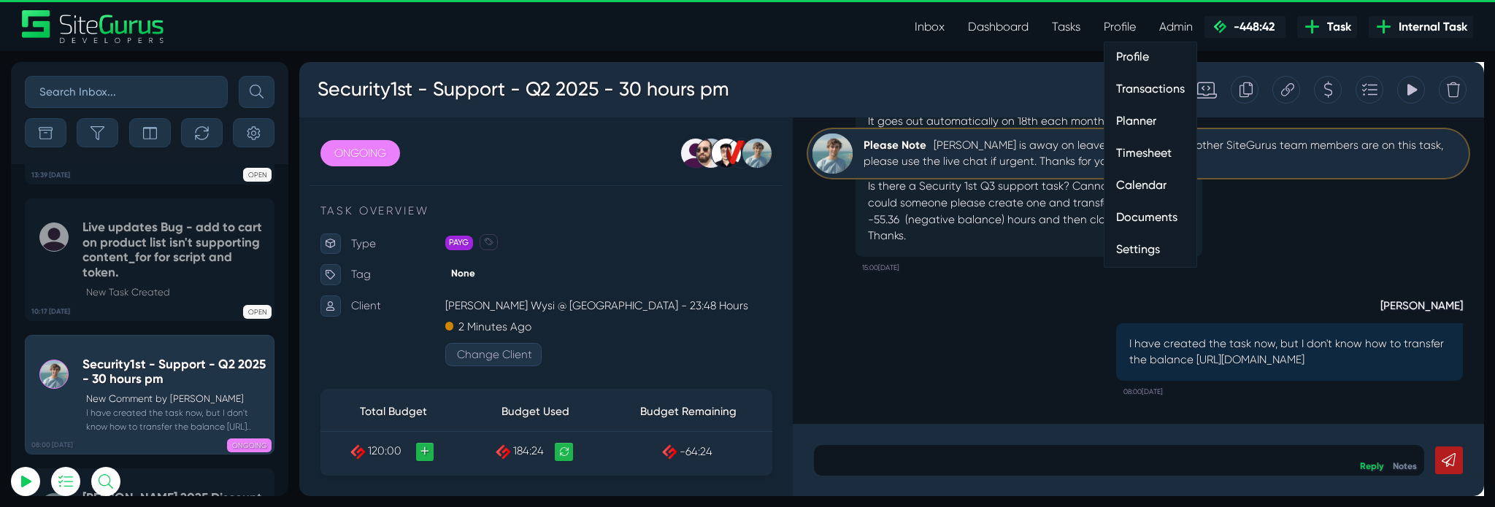
click at [1122, 26] on link "Profile" at bounding box center [1119, 26] width 55 height 29
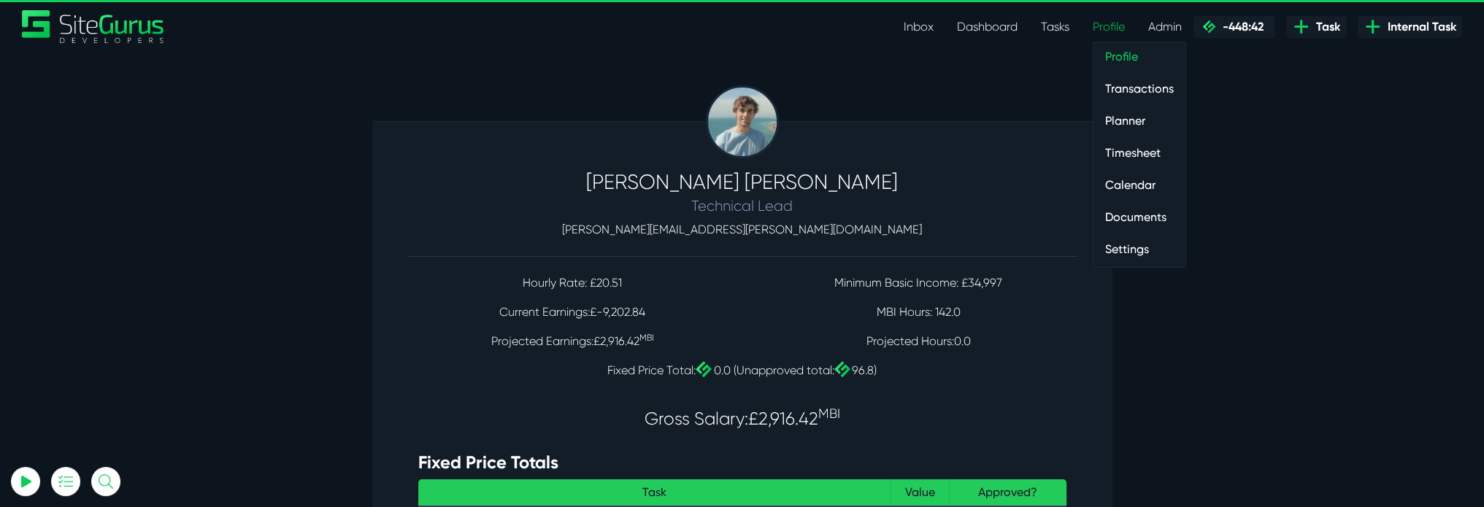
click at [1145, 243] on link "Settings" at bounding box center [1140, 249] width 92 height 29
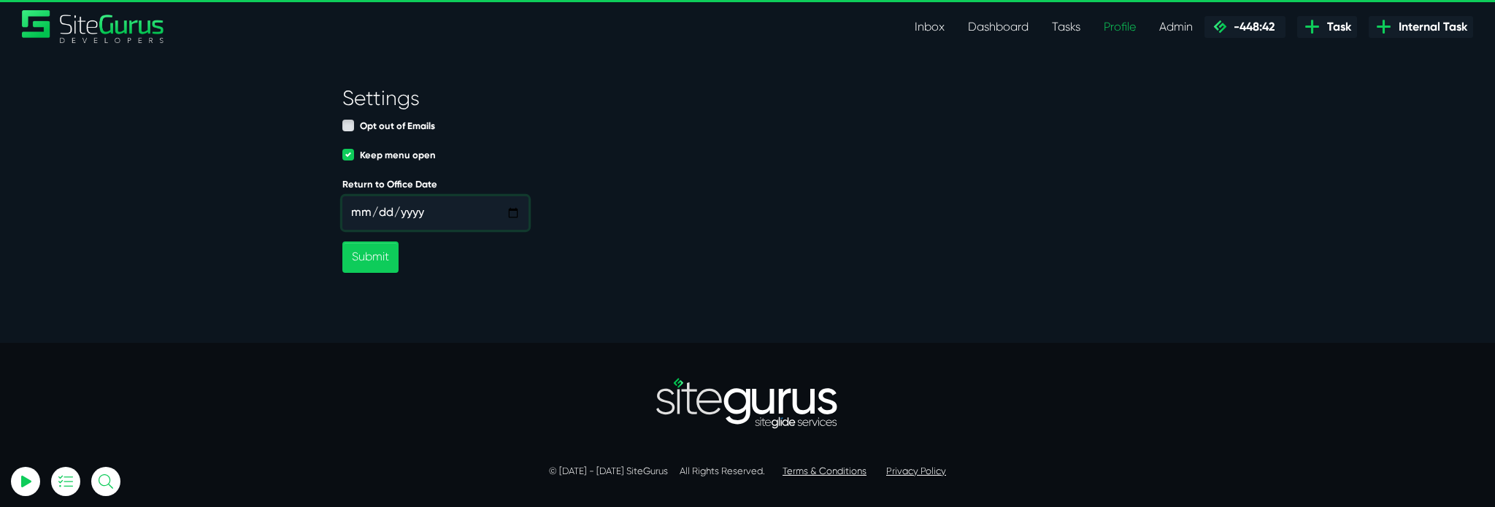
click at [444, 212] on input "[DATE]" at bounding box center [435, 213] width 186 height 34
click at [511, 212] on input "[DATE]" at bounding box center [435, 213] width 186 height 34
click at [358, 259] on button "Submit" at bounding box center [370, 257] width 56 height 31
